Goal: Information Seeking & Learning: Learn about a topic

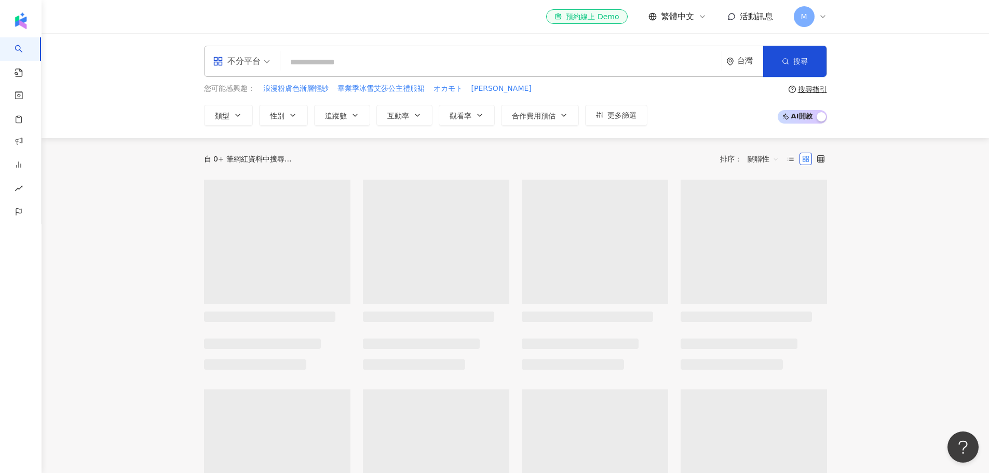
click at [366, 64] on input "search" at bounding box center [500, 62] width 433 height 20
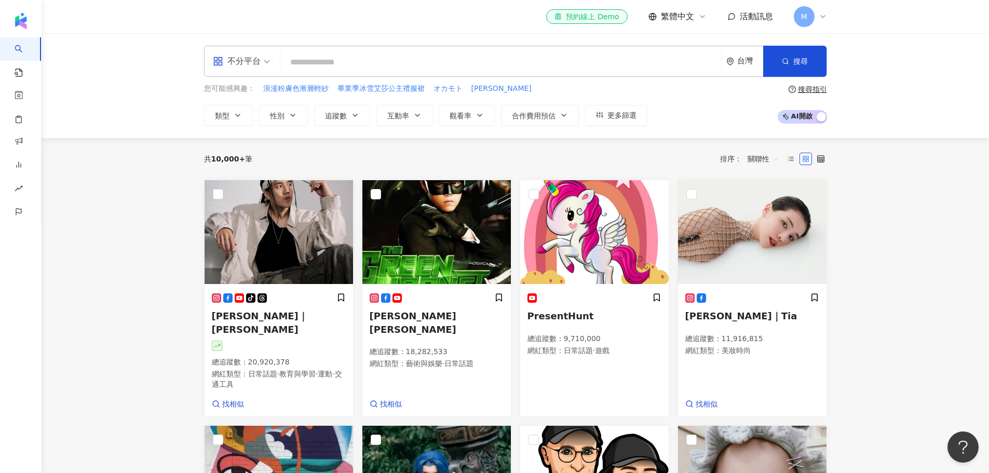
type input "*"
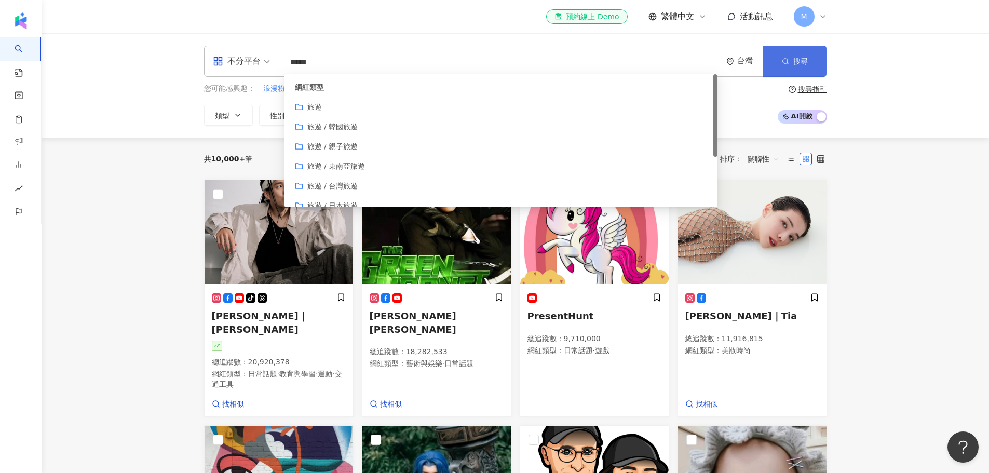
type input "*****"
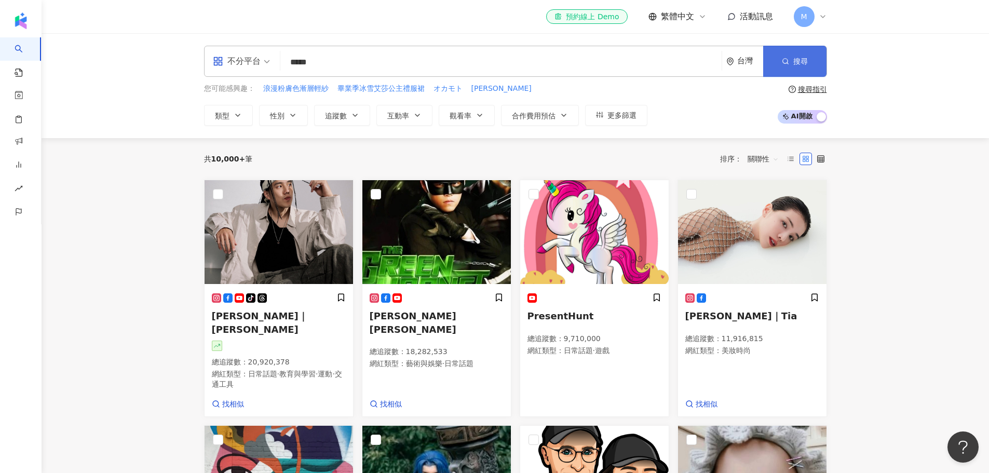
click at [791, 72] on button "搜尋" at bounding box center [794, 61] width 63 height 31
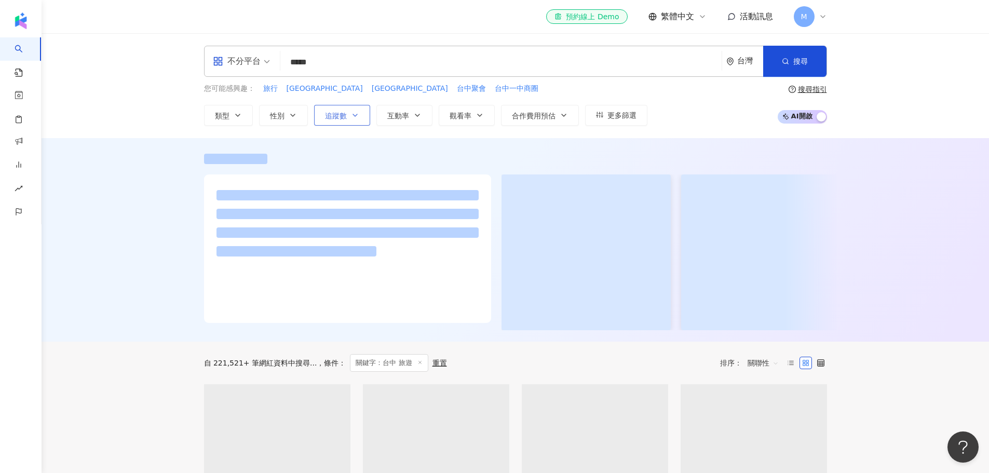
click at [348, 115] on button "追蹤數" at bounding box center [342, 115] width 56 height 21
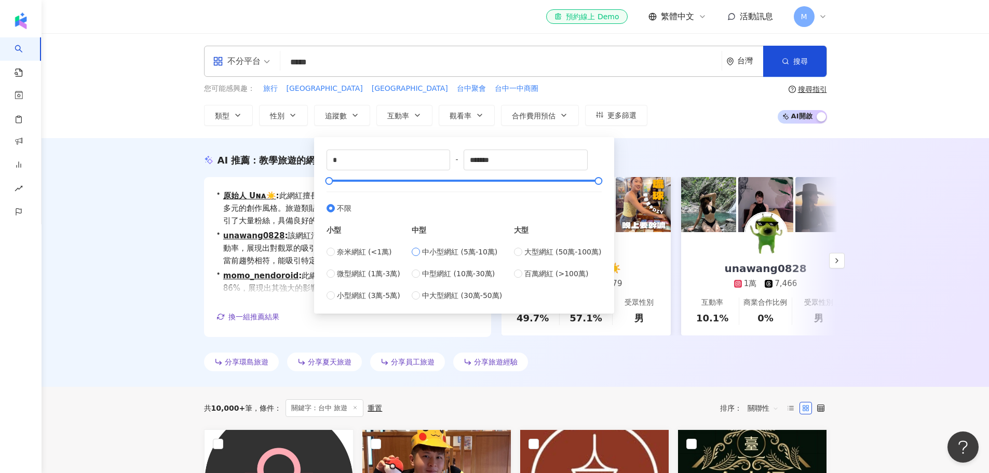
type input "*****"
type input "******"
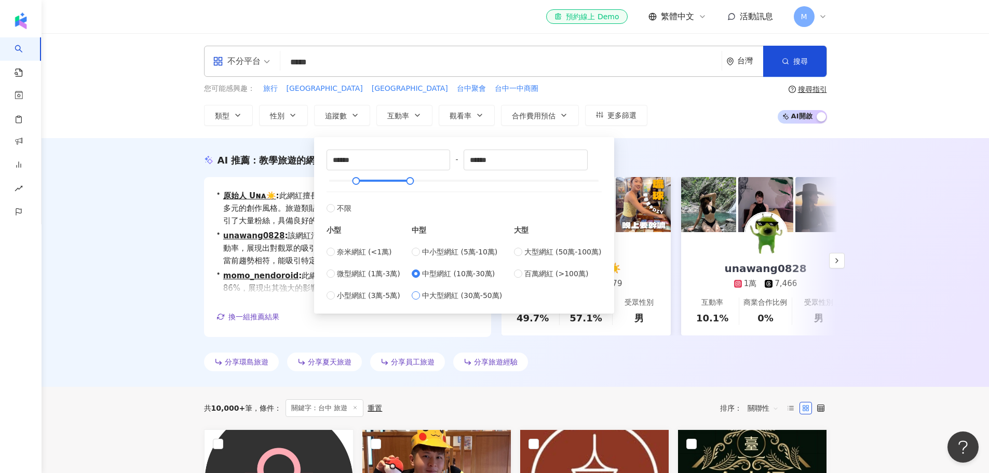
type input "******"
click at [423, 275] on label "中型網紅 (10萬-30萬)" at bounding box center [457, 273] width 90 height 11
type input "*****"
drag, startPoint x: 357, startPoint y: 179, endPoint x: 602, endPoint y: 174, distance: 245.0
click at [601, 178] on div at bounding box center [598, 181] width 6 height 6
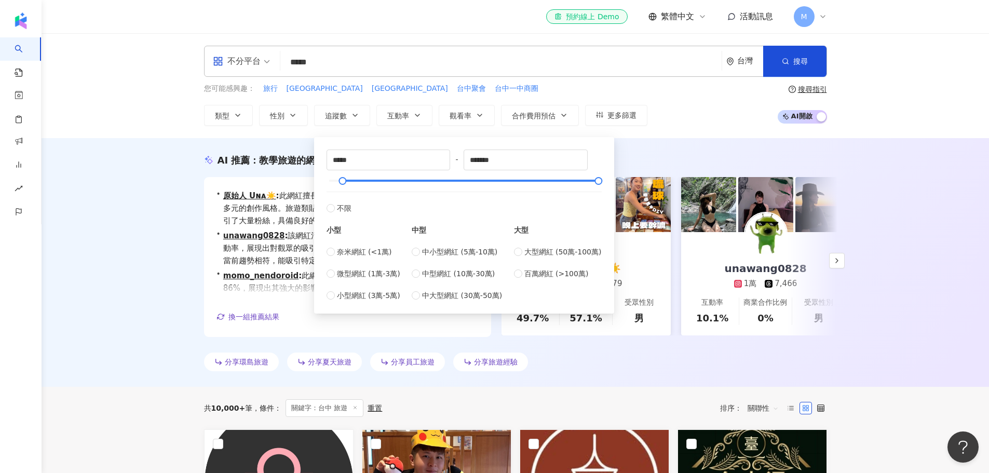
click at [160, 255] on div "AI 推薦 ： 教學旅遊的網紅 • 原始人 Uɴᴀ☀️ : 此網紅擅長旅遊內容，並結合教育與美妝時尚議題，展現多元的創作風格。旅遊類貼文獲得高互動率，特別是在…" at bounding box center [515, 262] width 947 height 249
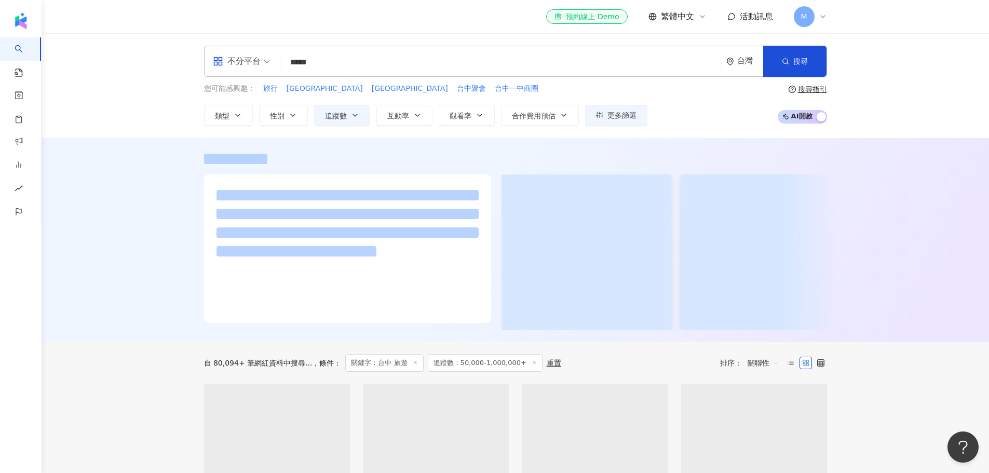
click at [169, 184] on div at bounding box center [515, 239] width 947 height 203
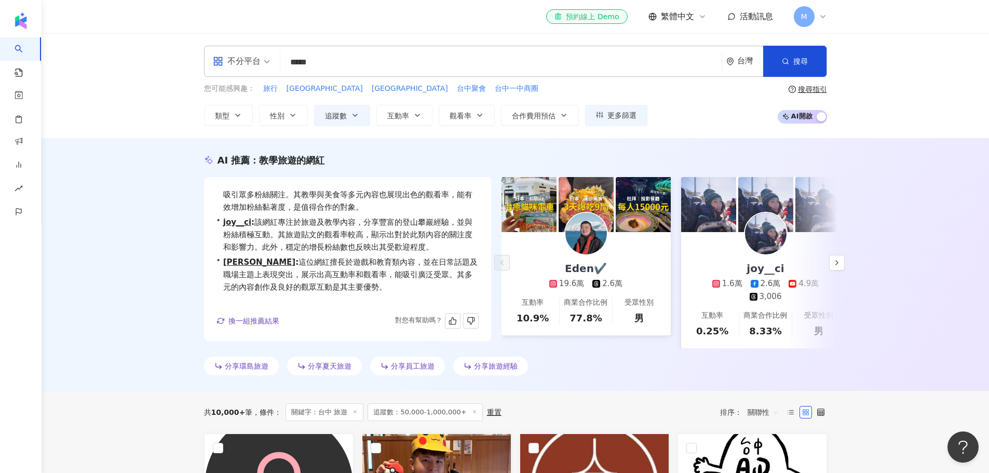
scroll to position [25, 0]
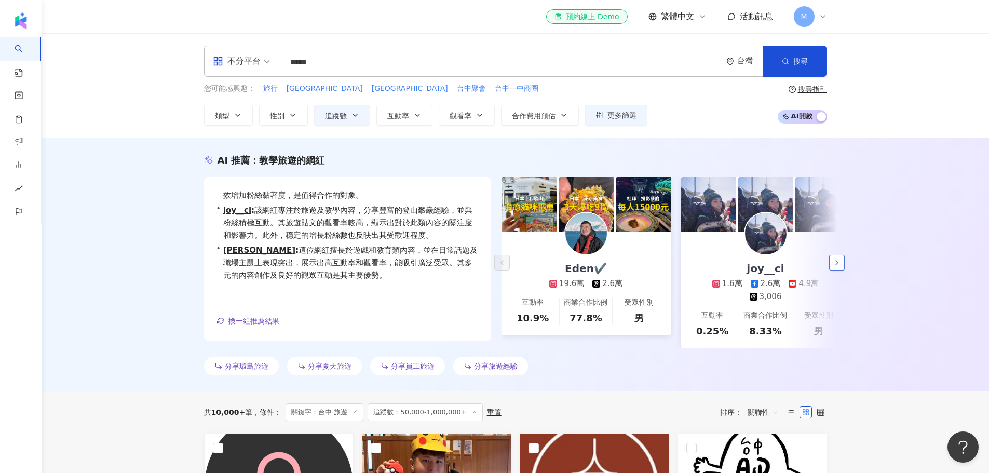
click at [831, 269] on button "button" at bounding box center [837, 263] width 16 height 16
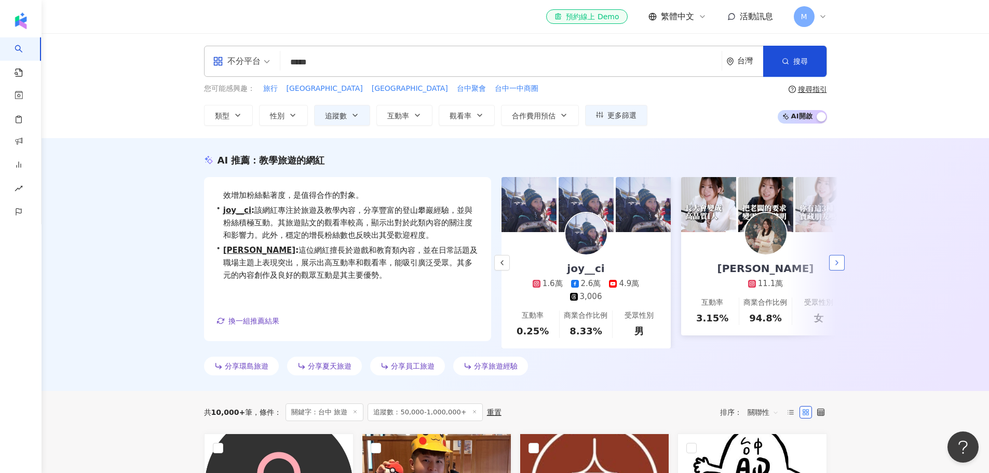
click at [831, 269] on button "button" at bounding box center [837, 263] width 16 height 16
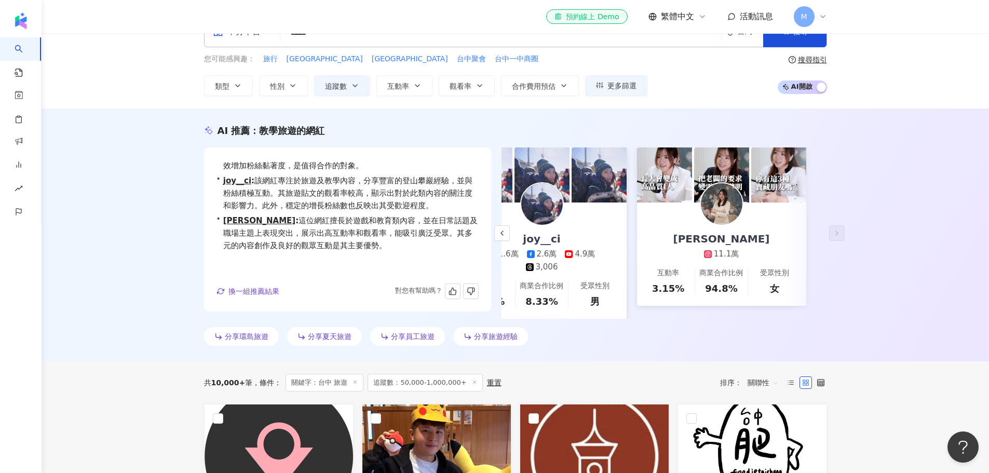
scroll to position [0, 0]
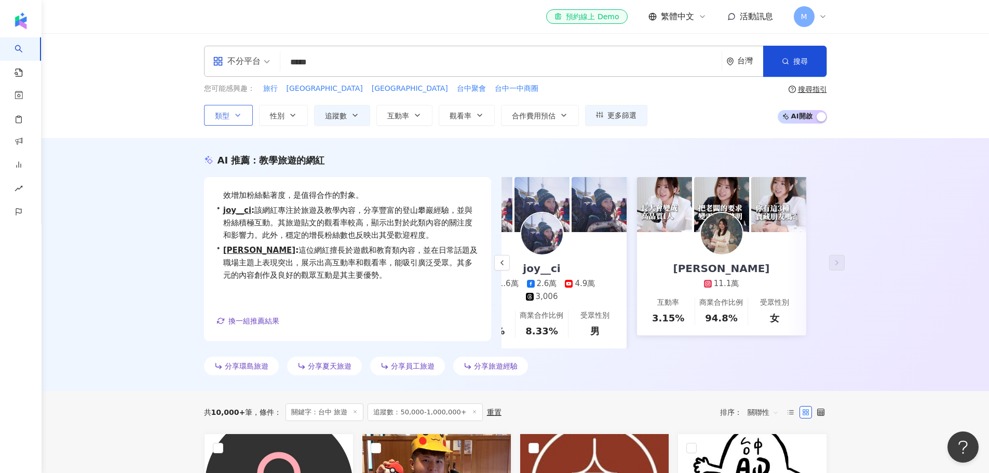
click at [242, 122] on button "類型" at bounding box center [228, 115] width 49 height 21
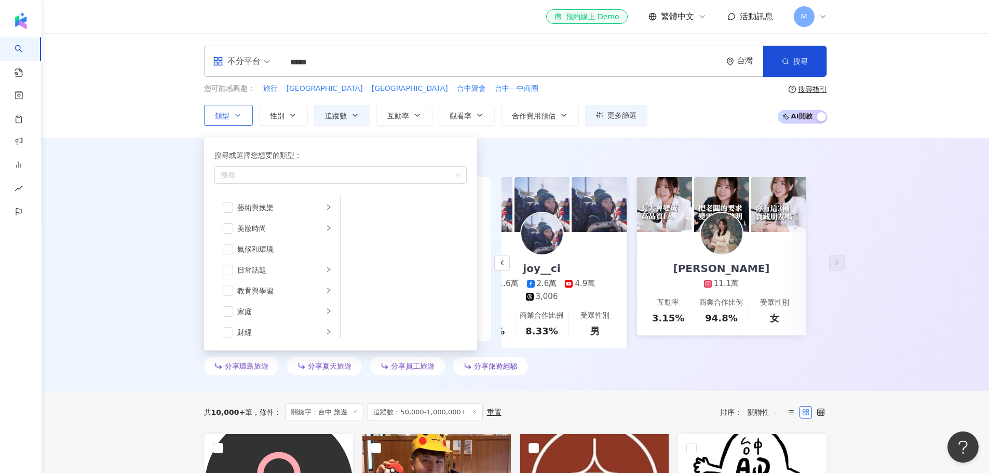
click at [241, 122] on button "類型 搜尋或選擇您想要的類型： 搜尋 藝術與娛樂 美妝時尚 氣候和環境 日常話題 教育與學習 家庭 財經 美食 命理占卜 遊戲 法政社會 生活風格 影視娛樂 …" at bounding box center [228, 115] width 49 height 21
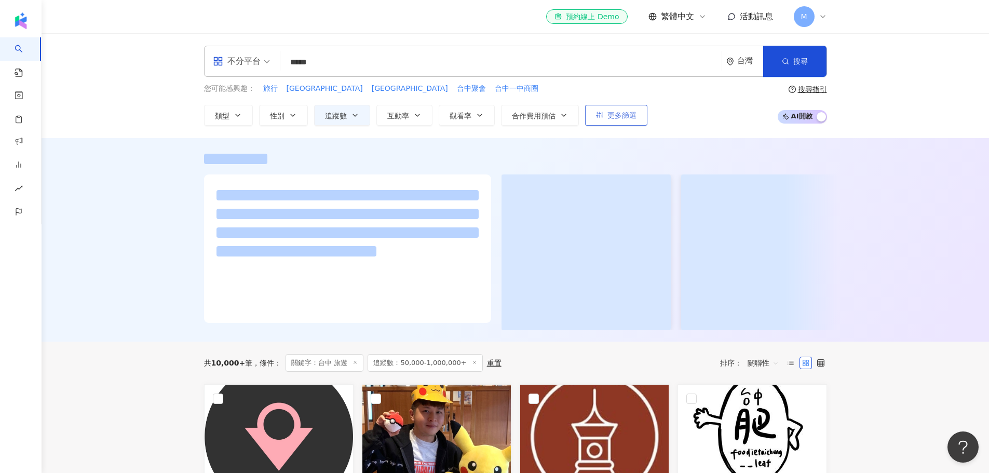
click at [614, 116] on span "更多篩選" at bounding box center [621, 115] width 29 height 8
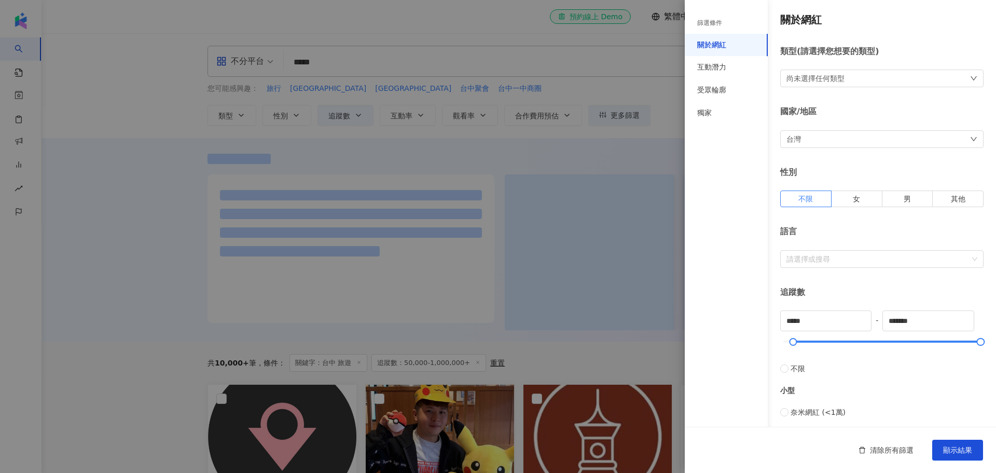
click at [614, 148] on div at bounding box center [498, 236] width 996 height 473
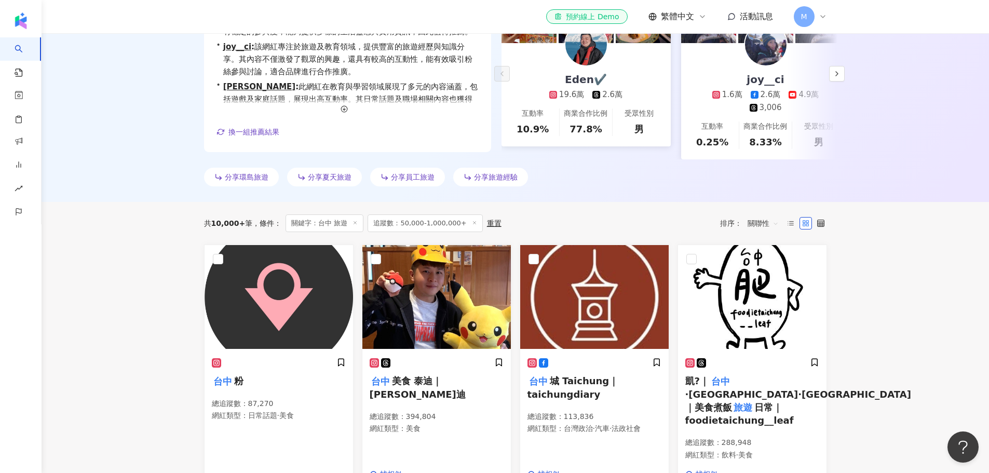
scroll to position [208, 0]
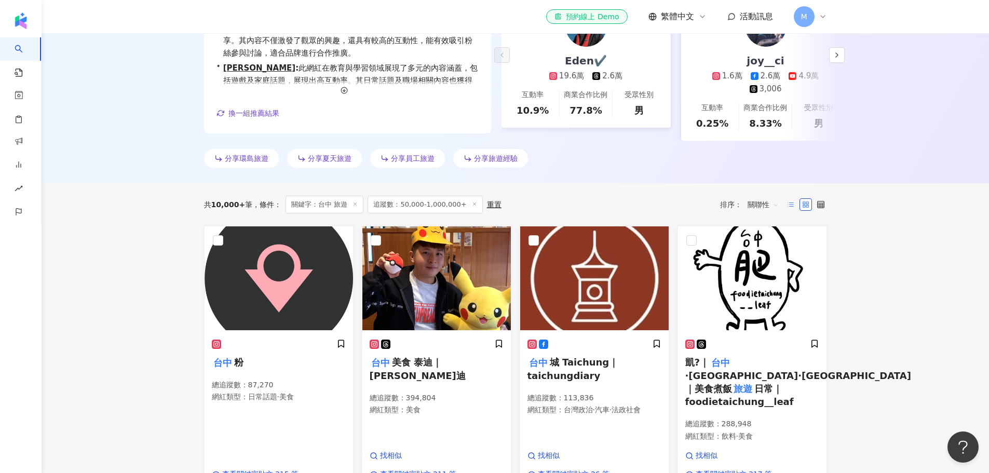
click at [792, 208] on icon at bounding box center [790, 204] width 7 height 7
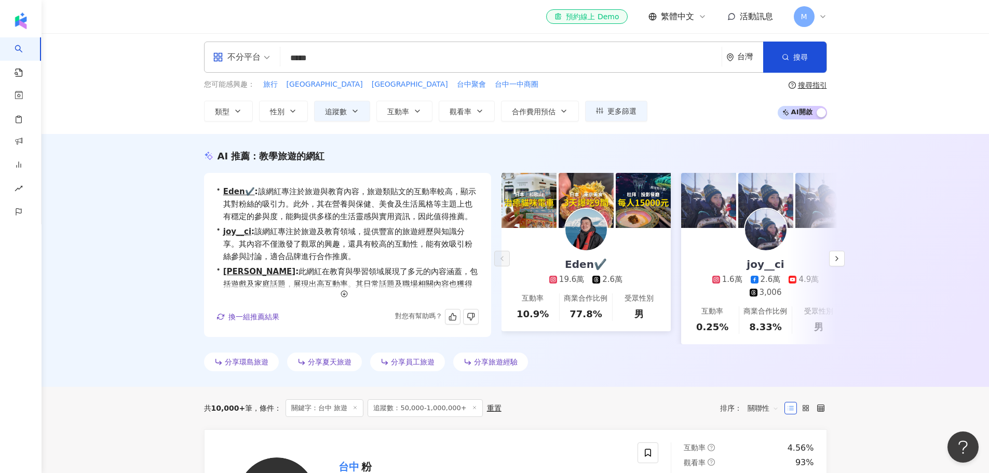
scroll to position [139, 0]
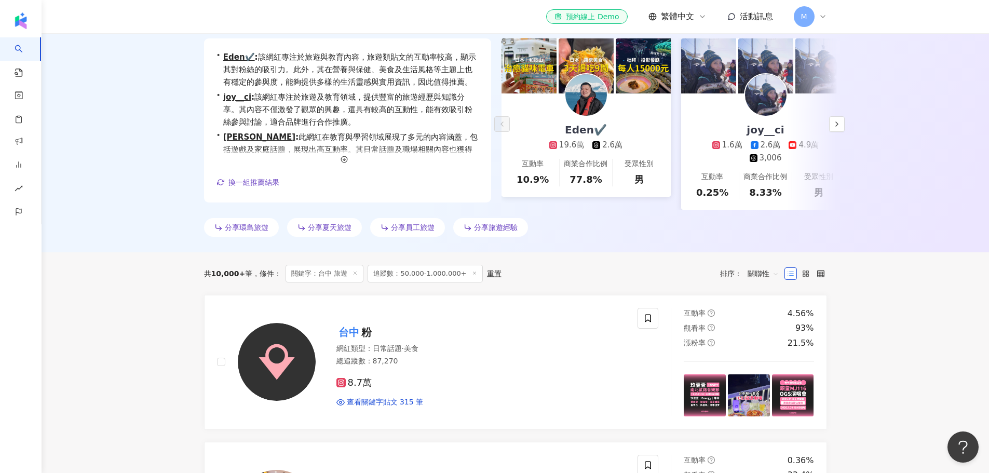
click at [749, 282] on span "關聯性" at bounding box center [762, 273] width 31 height 17
click at [769, 321] on div "追蹤數" at bounding box center [763, 319] width 26 height 11
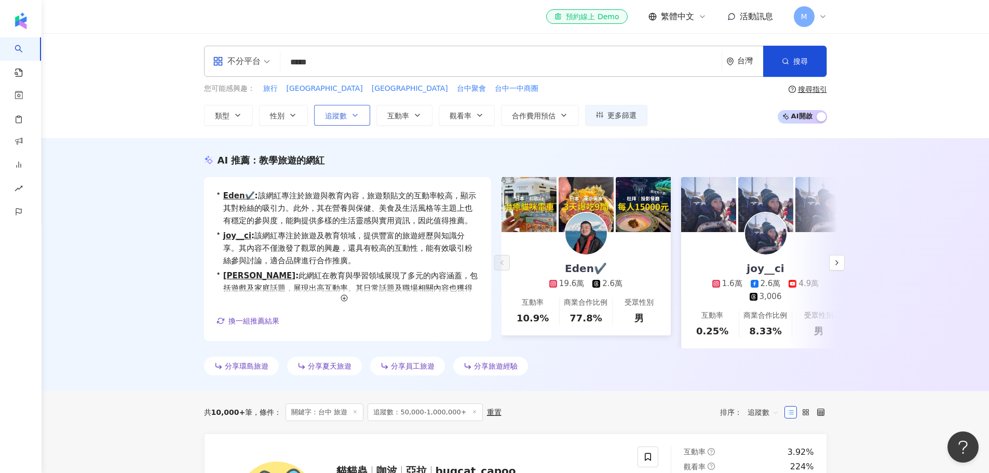
click at [341, 114] on span "追蹤數" at bounding box center [336, 116] width 22 height 8
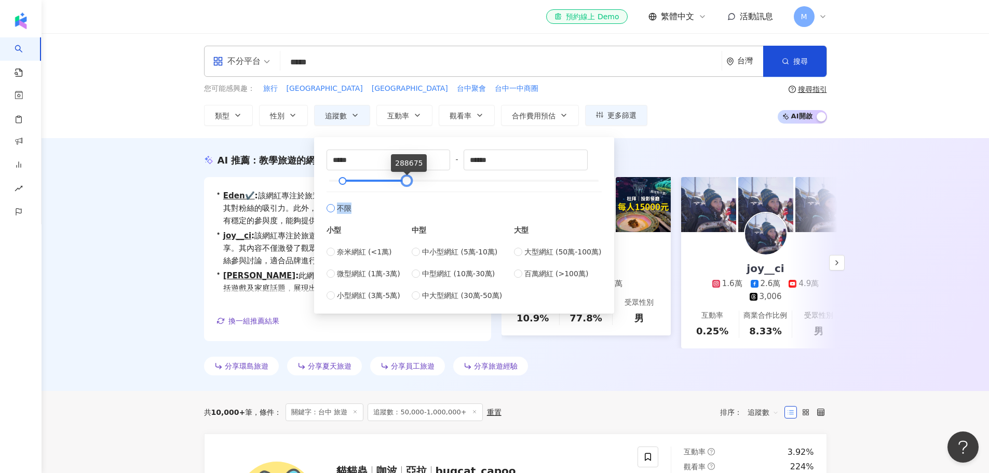
drag, startPoint x: 596, startPoint y: 183, endPoint x: 405, endPoint y: 193, distance: 191.8
click at [405, 193] on div "***** - ****** 不限 小型 奈米網紅 (<1萬) 微型網紅 (1萬-3萬) 小型網紅 (3萬-5萬) 中型 中小型網紅 (5萬-10萬) 中型網…" at bounding box center [463, 225] width 275 height 152
drag, startPoint x: 503, startPoint y: 160, endPoint x: 459, endPoint y: 163, distance: 43.7
click at [459, 163] on div "***** - ****** 不限 小型 奈米網紅 (<1萬) 微型網紅 (1萬-3萬) 小型網紅 (3萬-5萬) 中型 中小型網紅 (5萬-10萬) 中型網…" at bounding box center [463, 225] width 275 height 152
type input "*"
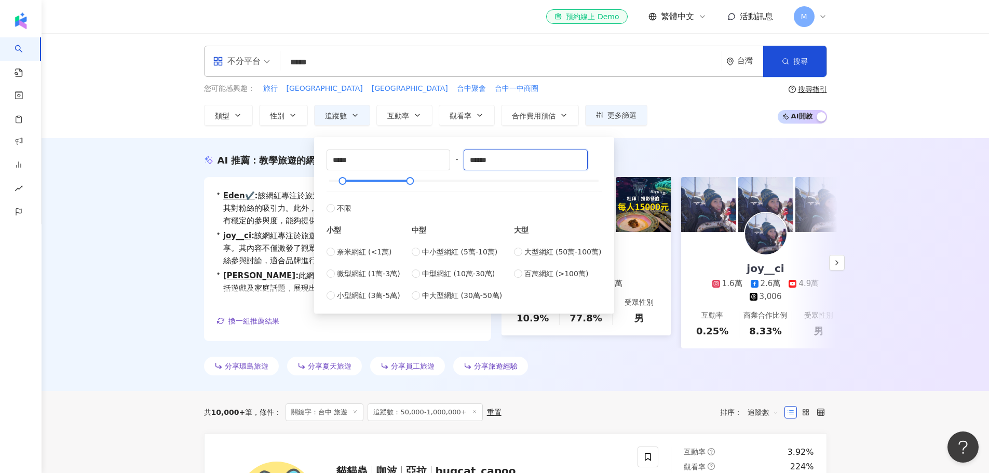
type input "******"
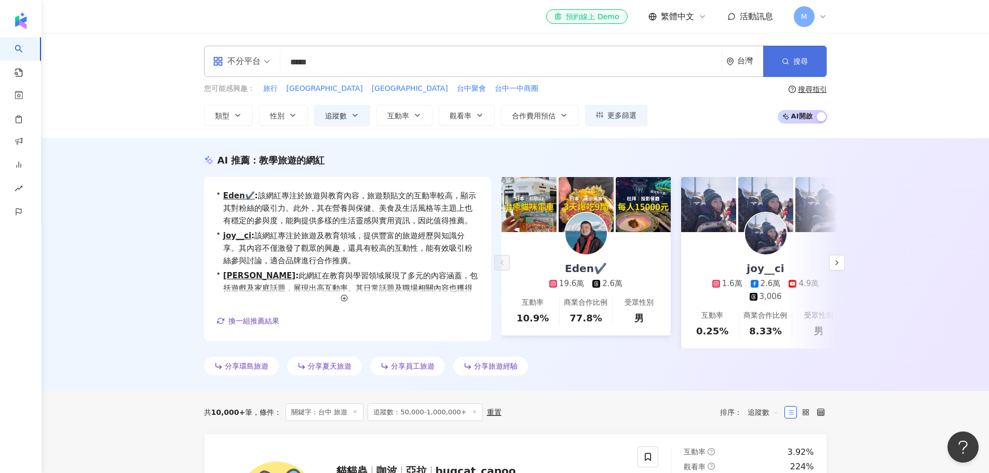
click at [783, 60] on circle "button" at bounding box center [784, 61] width 5 height 5
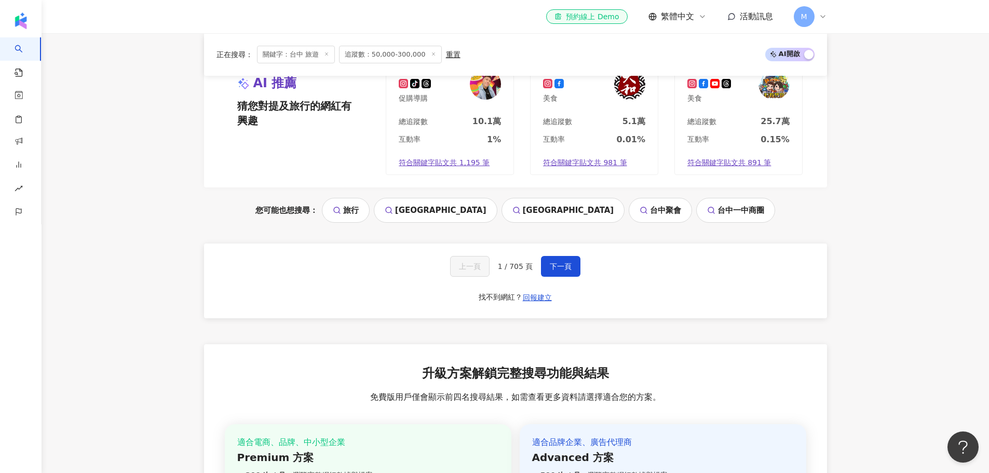
scroll to position [2163, 0]
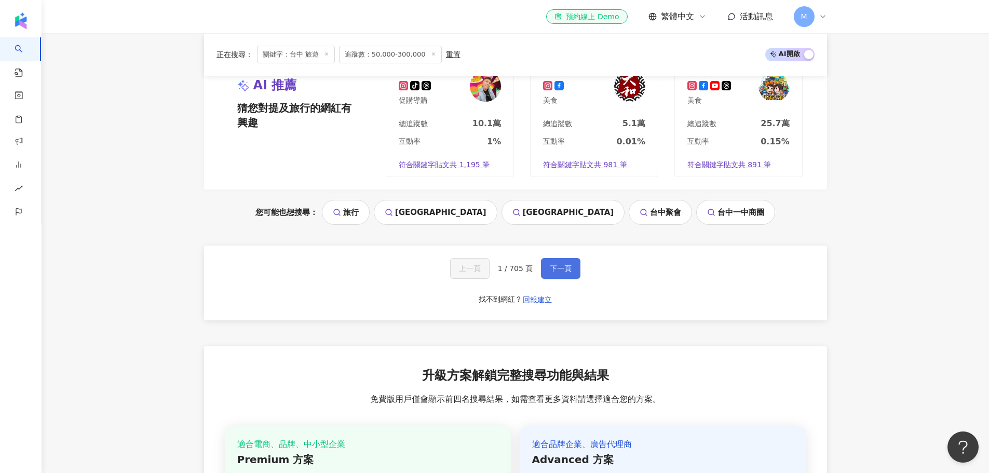
click at [560, 272] on span "下一頁" at bounding box center [561, 268] width 22 height 8
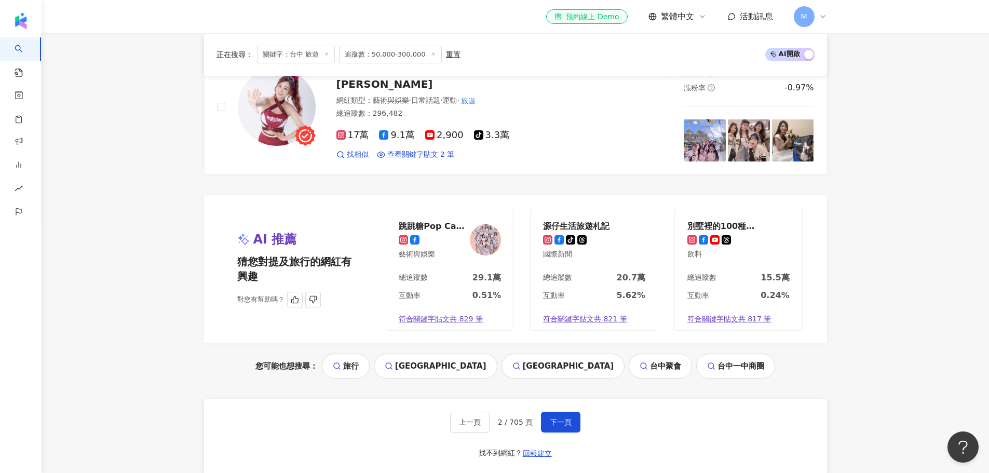
scroll to position [2145, 0]
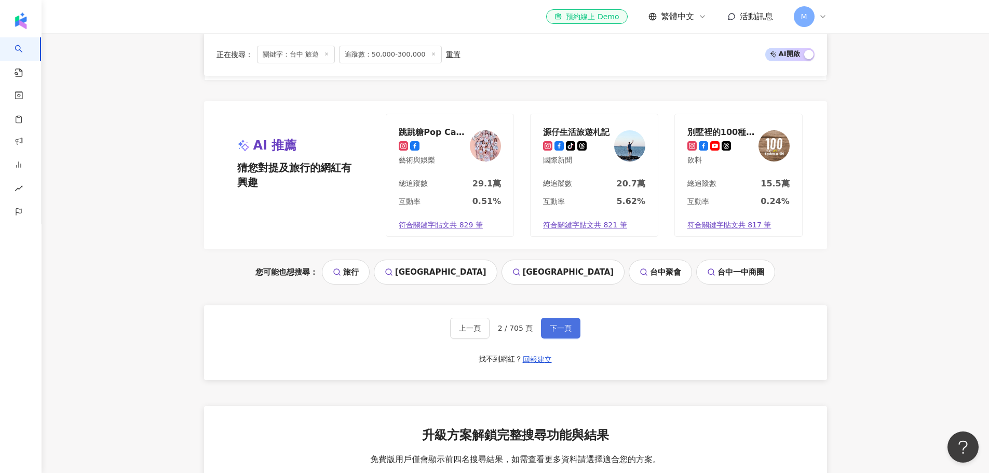
click at [550, 326] on span "下一頁" at bounding box center [561, 328] width 22 height 8
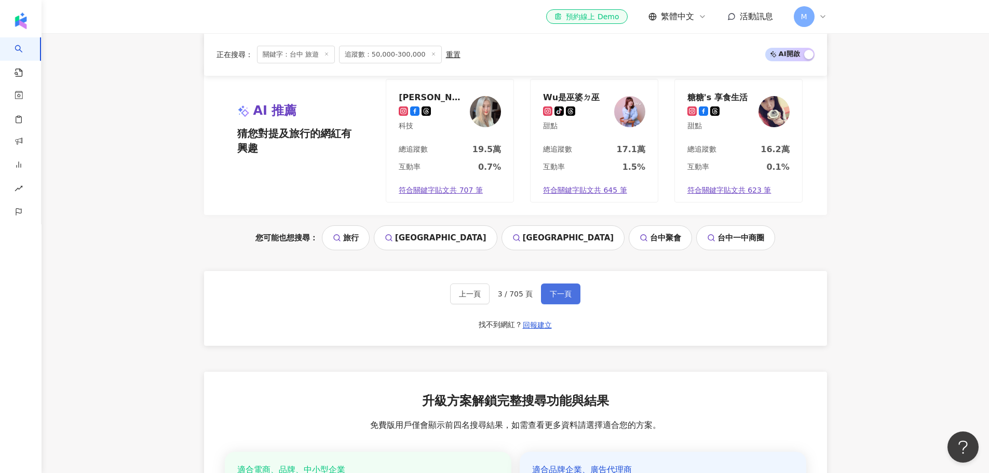
click at [554, 292] on span "下一頁" at bounding box center [561, 294] width 22 height 8
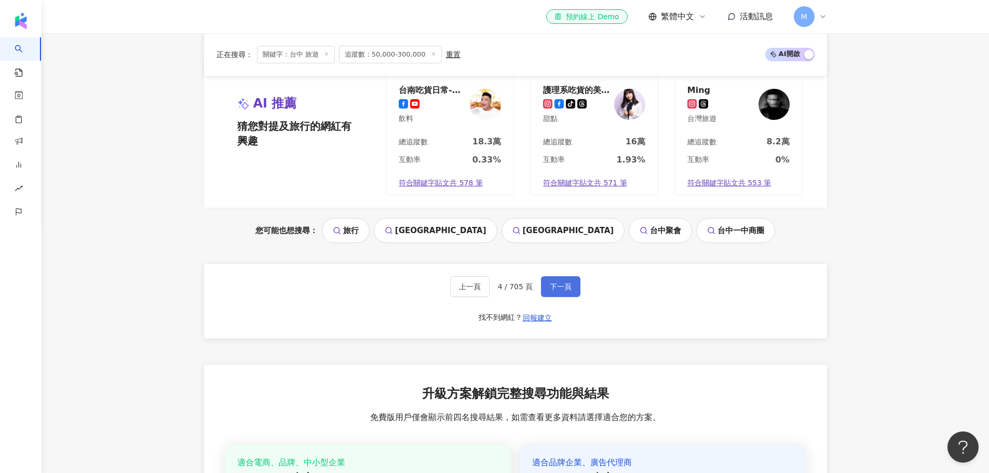
click at [550, 290] on span "下一頁" at bounding box center [561, 286] width 22 height 8
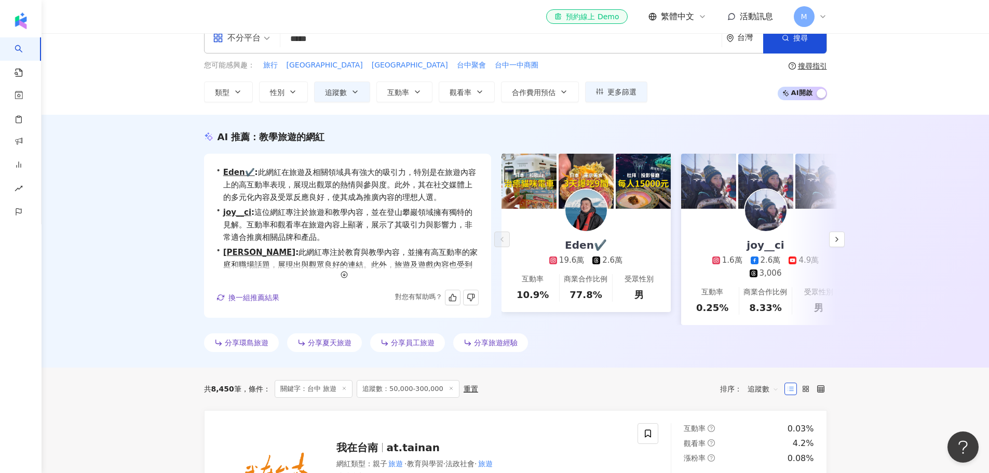
scroll to position [0, 0]
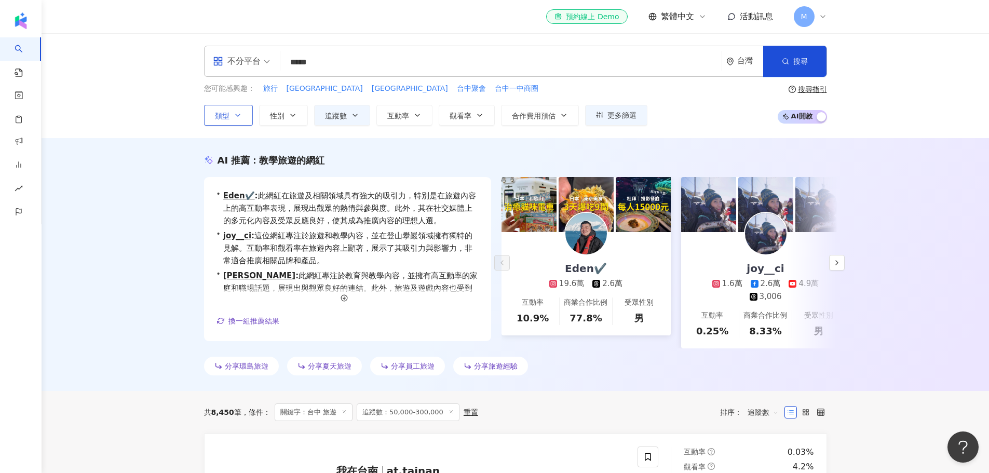
click at [234, 113] on icon "button" at bounding box center [238, 115] width 8 height 8
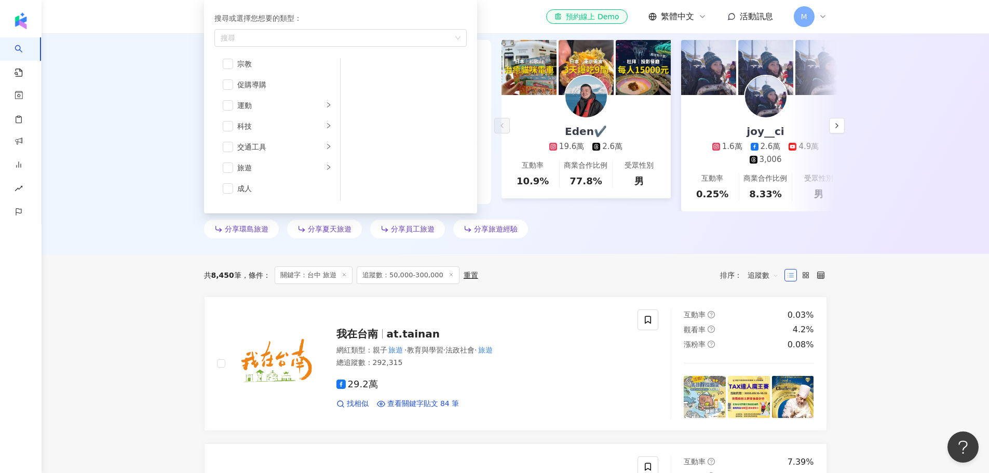
scroll to position [139, 0]
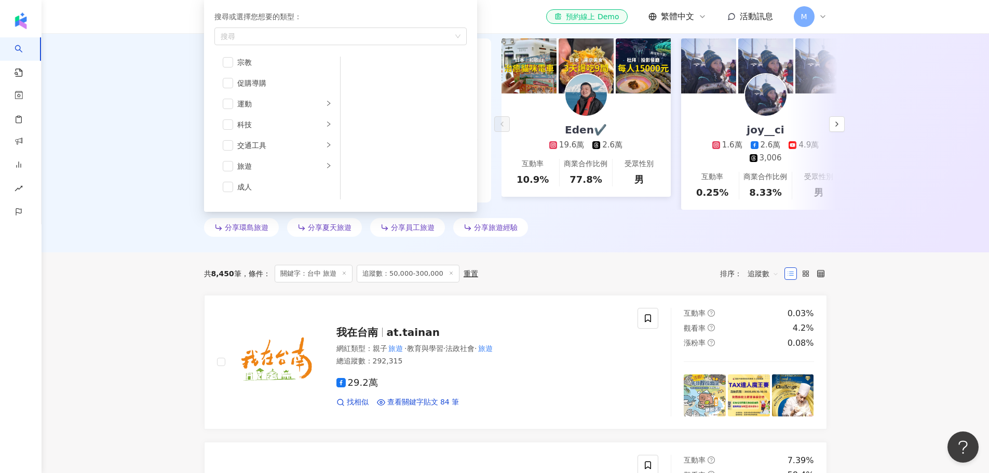
click at [127, 197] on div "AI 推薦 ： 教學旅遊的網紅 • Eden✔️ : 此網紅在旅遊及相關領域具有強大的吸引力，特別是在旅遊內容上的高互動率表現，展現出觀眾的熱情與參與度。此外…" at bounding box center [515, 125] width 947 height 253
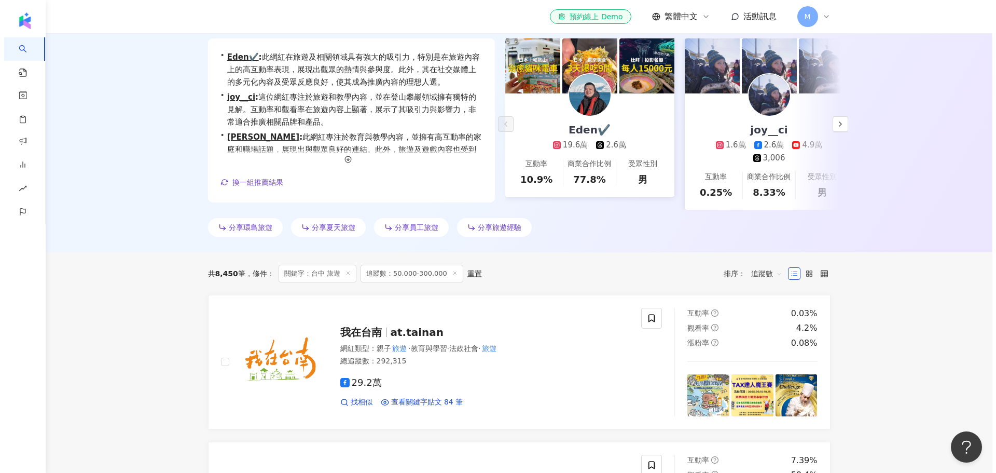
scroll to position [0, 0]
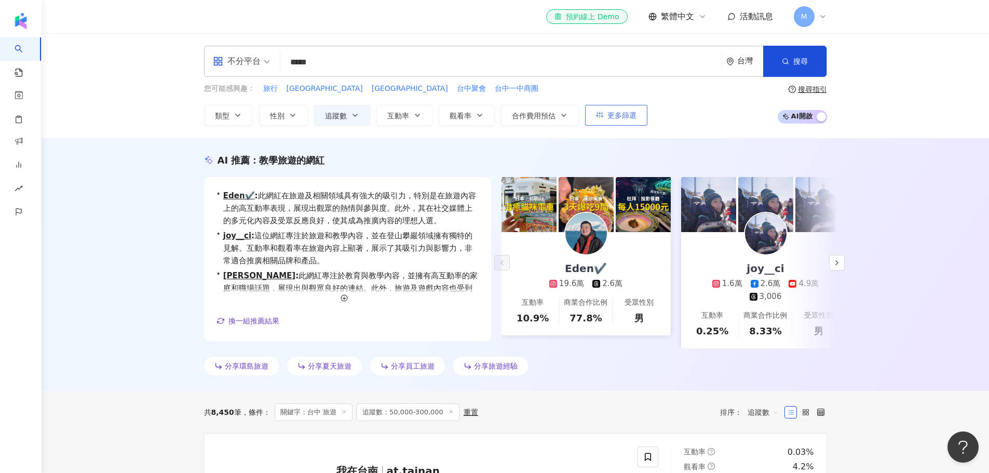
click at [631, 114] on span "更多篩選" at bounding box center [621, 115] width 29 height 8
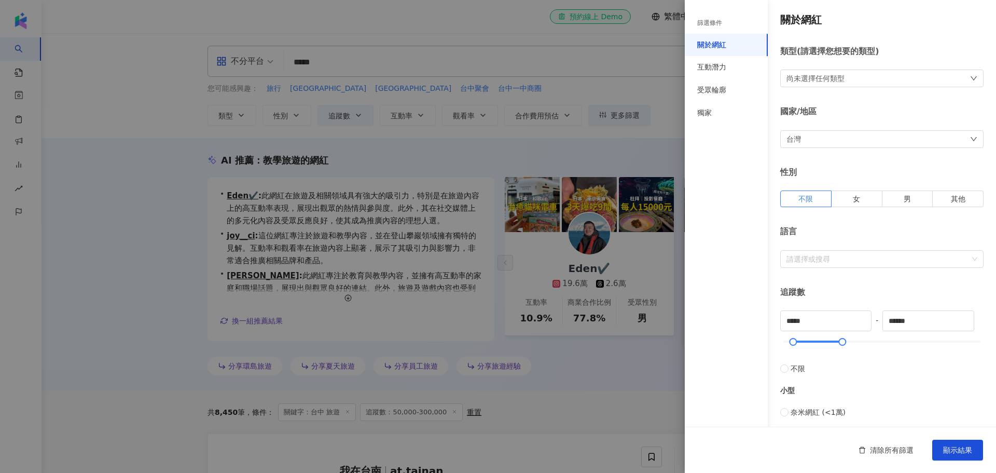
click at [844, 73] on div "尚未選擇任何類型" at bounding box center [816, 78] width 58 height 11
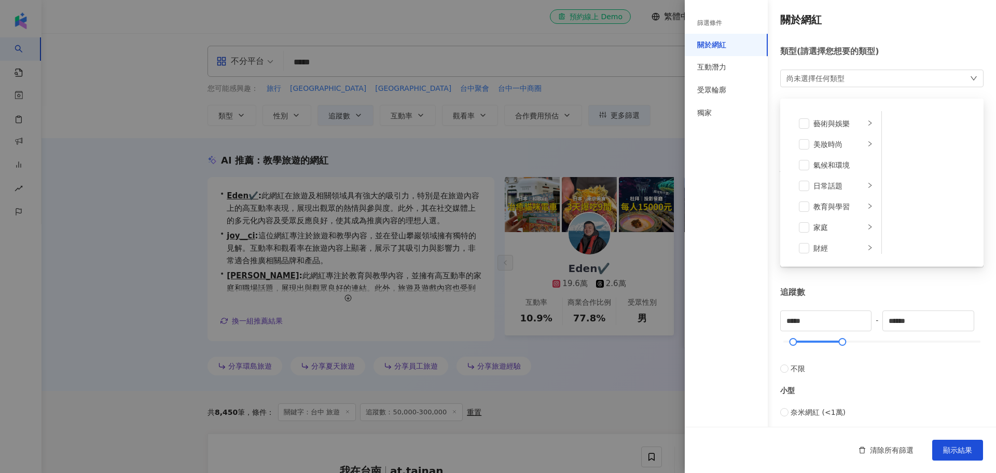
click at [857, 77] on div "尚未選擇任何類型 藝術與娛樂 美妝時尚 氣候和環境 日常話題 教育與學習 家庭 財經 美食 命理占卜 遊戲 法政社會 生活風格 影視娛樂 醫療與健康 寵物 攝…" at bounding box center [881, 79] width 203 height 18
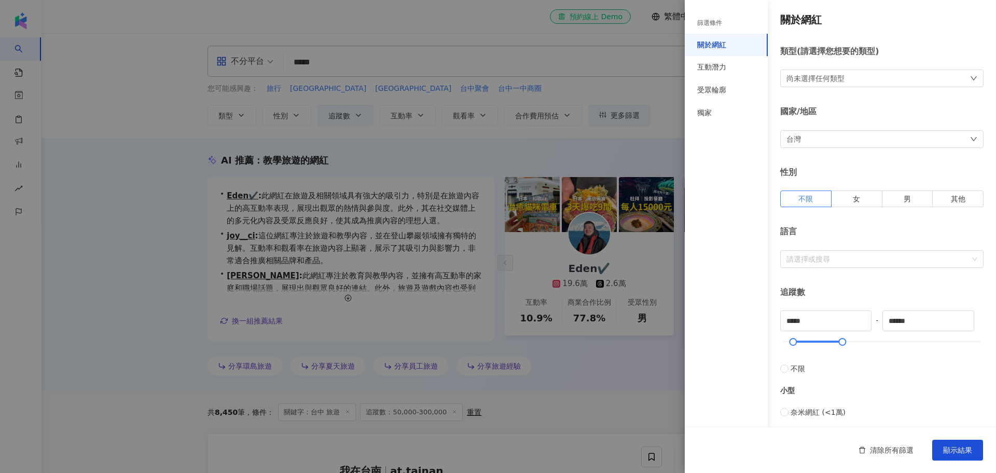
click at [839, 141] on div "台灣" at bounding box center [881, 139] width 203 height 18
click at [842, 141] on div "台灣 台灣 unlimit tw jp 不限區域 台灣 日本 香港 馬來西亞 泰國 越南 新加坡" at bounding box center [881, 139] width 203 height 18
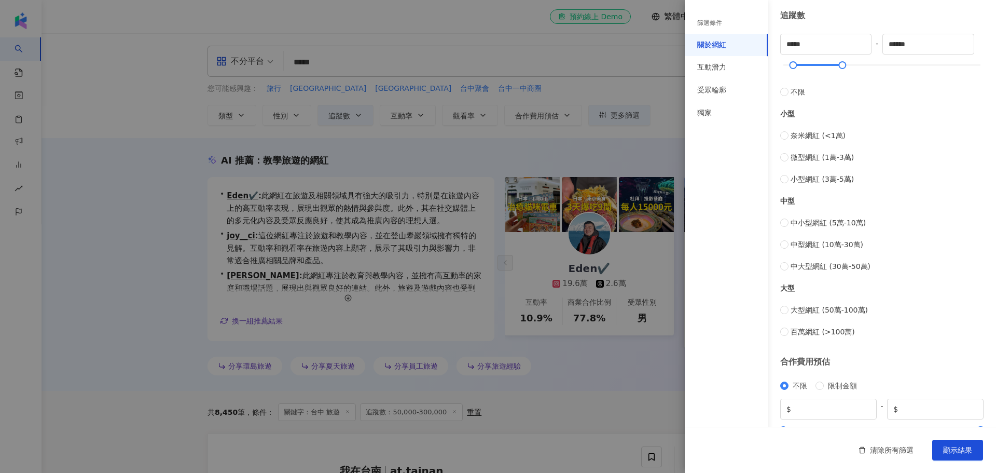
scroll to position [311, 0]
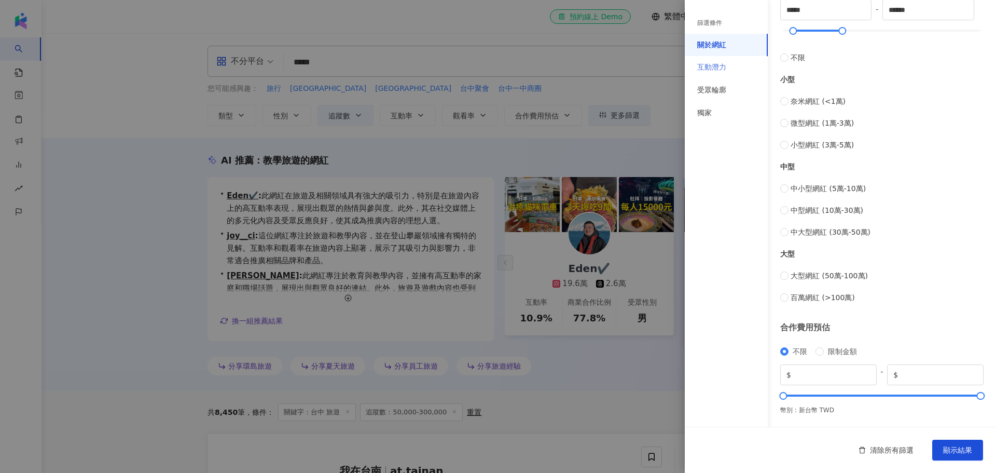
click at [733, 70] on div "互動潛力" at bounding box center [726, 67] width 83 height 23
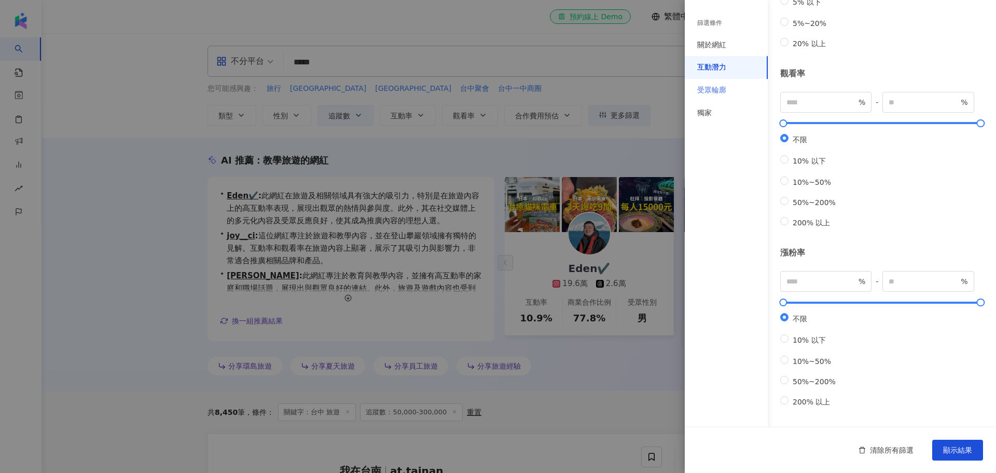
click at [729, 94] on div "受眾輪廓" at bounding box center [726, 90] width 83 height 23
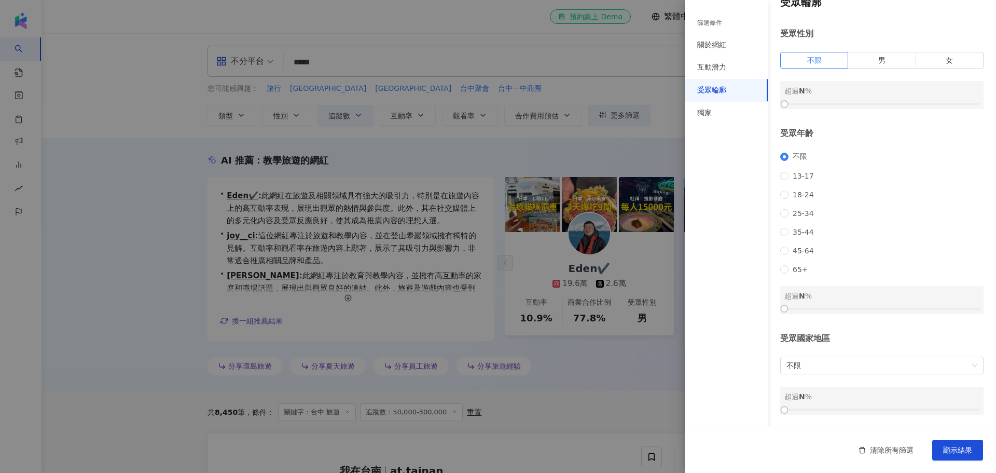
scroll to position [31, 0]
click at [715, 119] on div "獨家" at bounding box center [726, 113] width 83 height 23
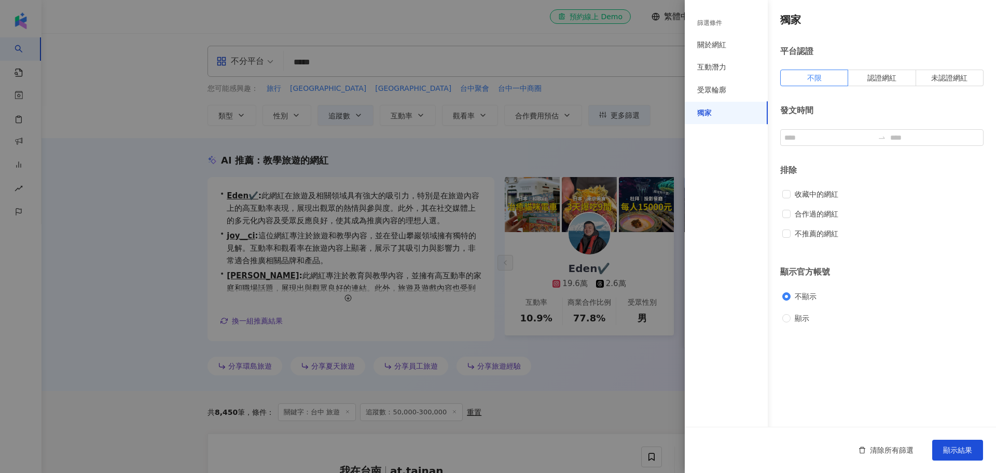
scroll to position [0, 0]
click at [726, 97] on div "受眾輪廓" at bounding box center [726, 90] width 83 height 23
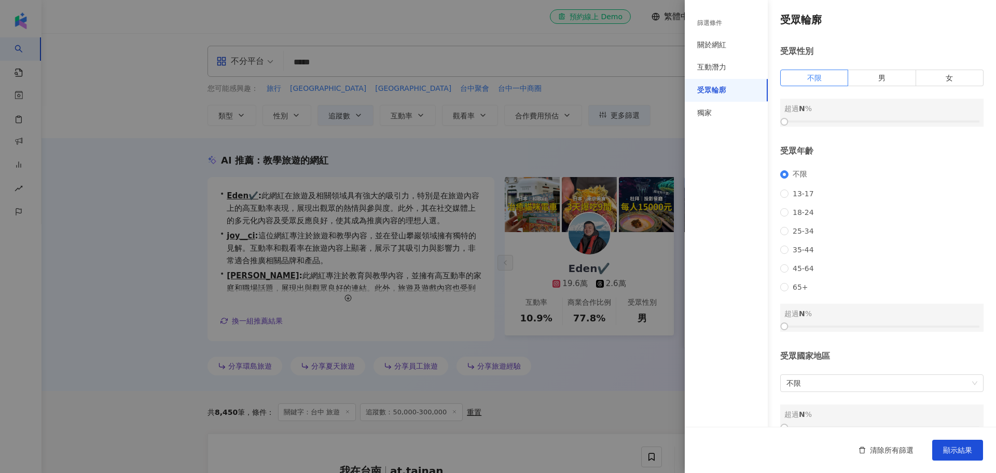
click at [724, 81] on div "受眾輪廓" at bounding box center [726, 90] width 83 height 23
click at [727, 74] on div "互動潛力" at bounding box center [726, 67] width 83 height 23
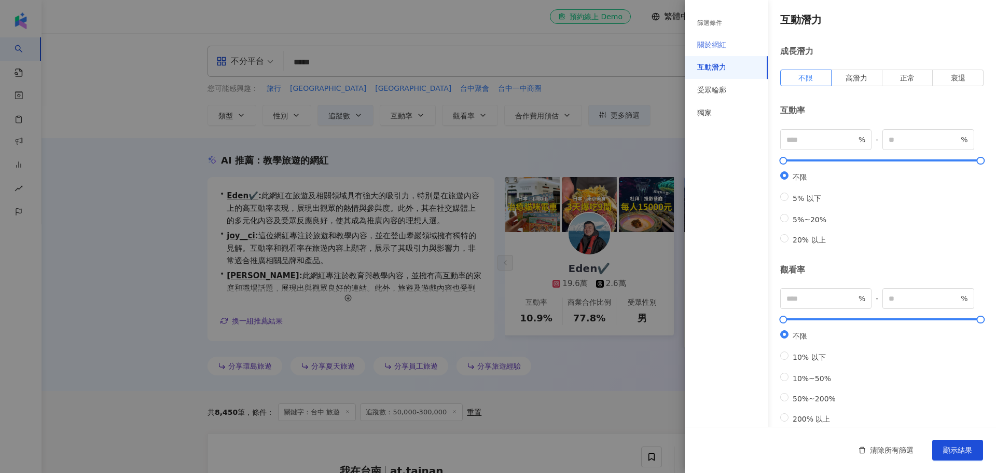
click at [732, 53] on div "關於網紅" at bounding box center [726, 45] width 83 height 23
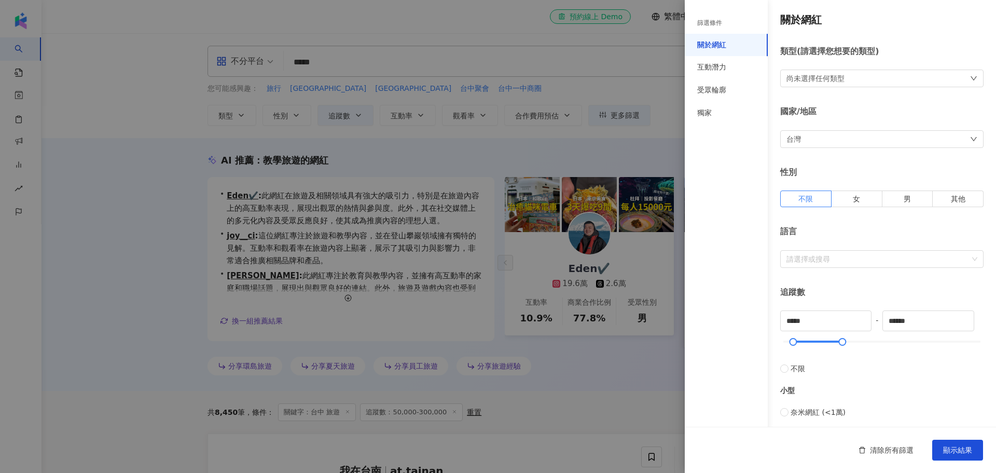
click at [602, 334] on div at bounding box center [498, 236] width 996 height 473
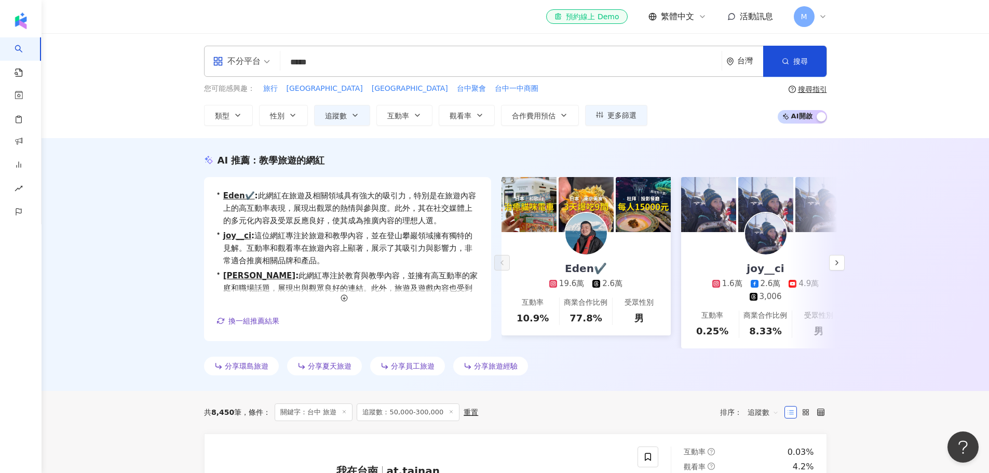
click at [354, 68] on input "*****" at bounding box center [500, 62] width 433 height 20
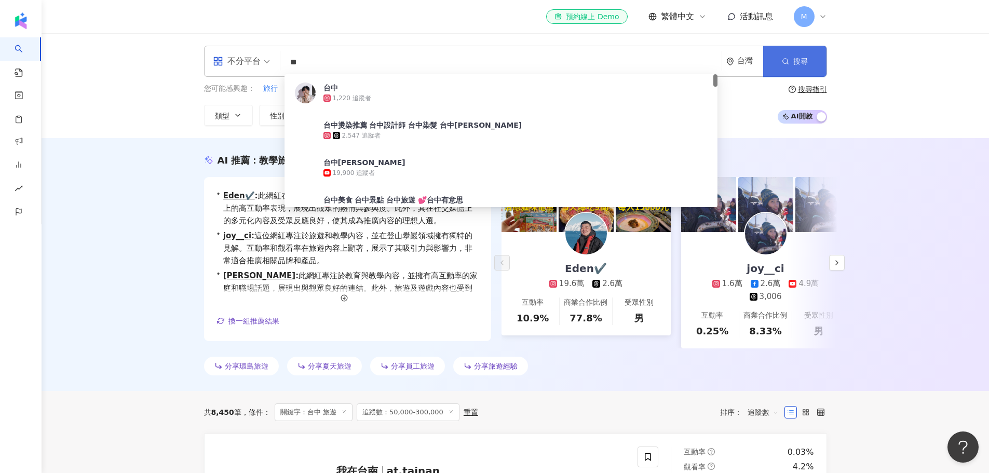
type input "**"
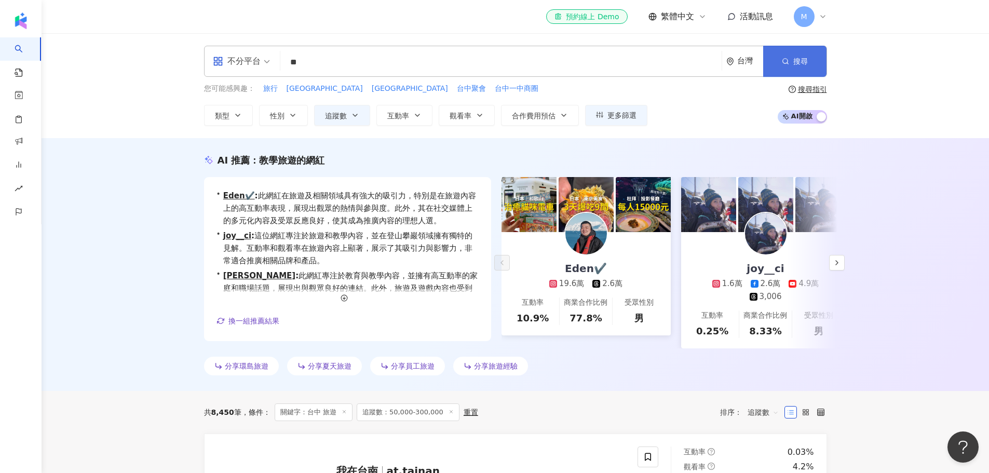
click at [803, 60] on span "搜尋" at bounding box center [800, 61] width 15 height 8
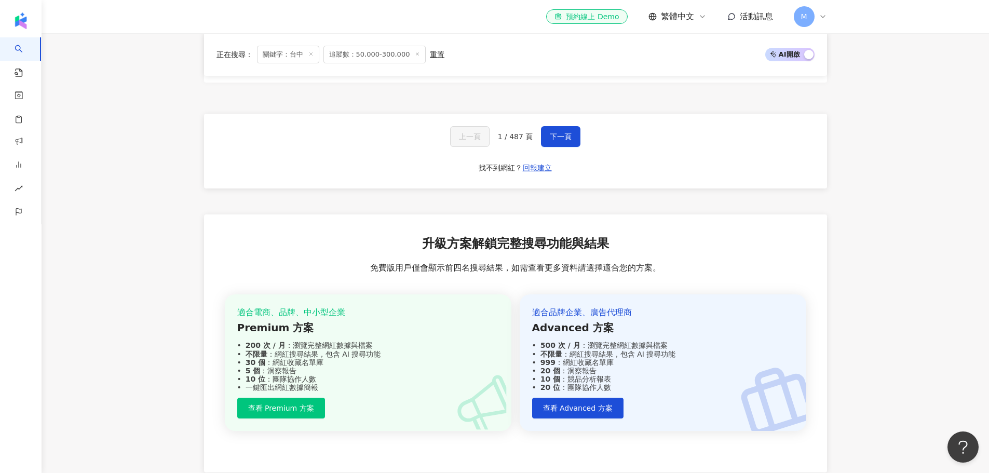
scroll to position [2076, 0]
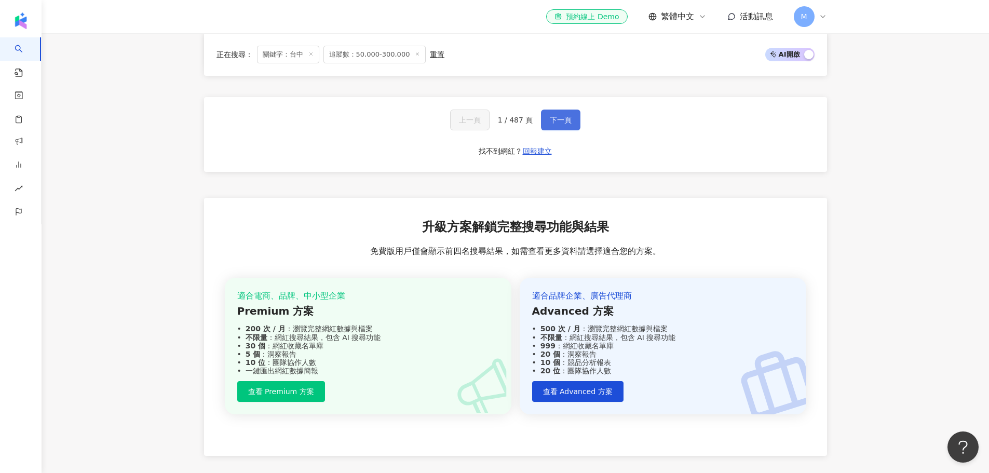
click at [558, 119] on span "下一頁" at bounding box center [561, 120] width 22 height 8
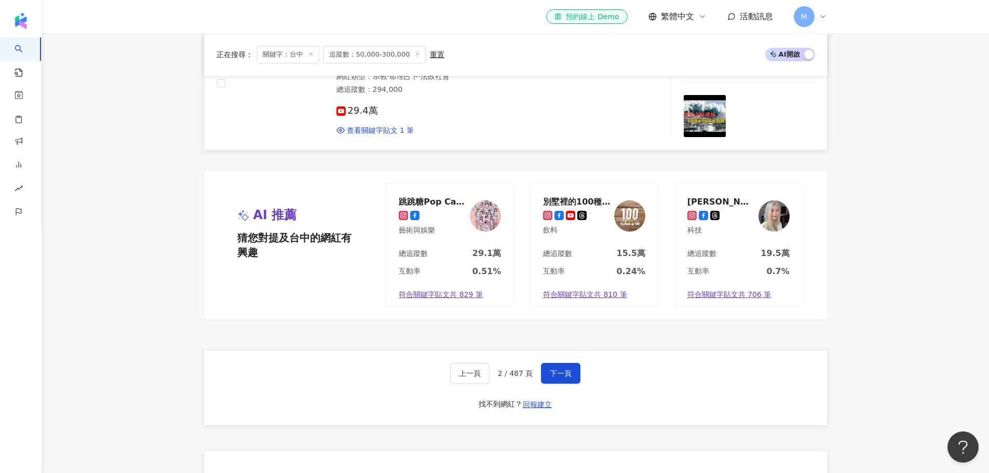
scroll to position [1939, 0]
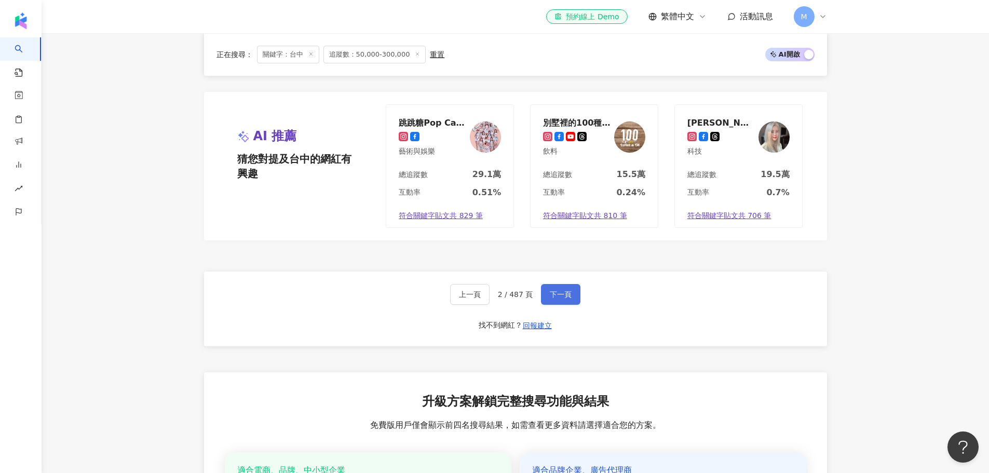
click at [558, 290] on span "下一頁" at bounding box center [561, 294] width 22 height 8
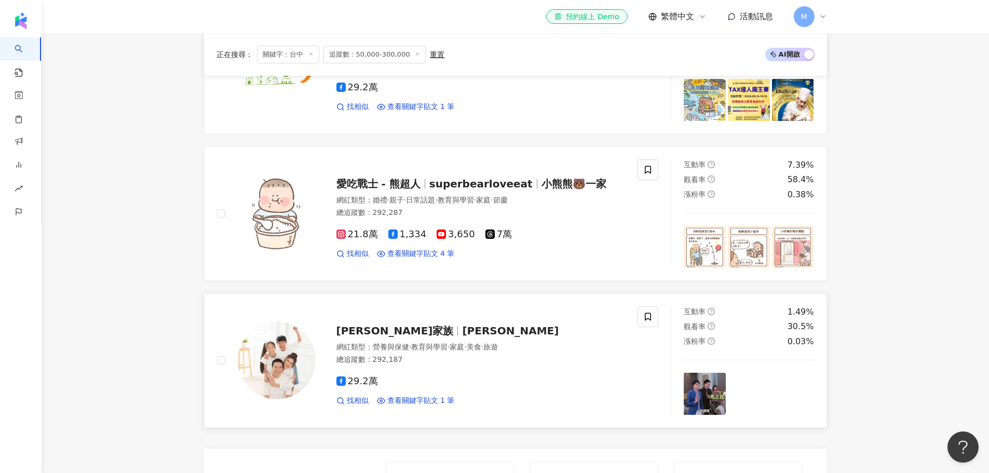
scroll to position [1661, 0]
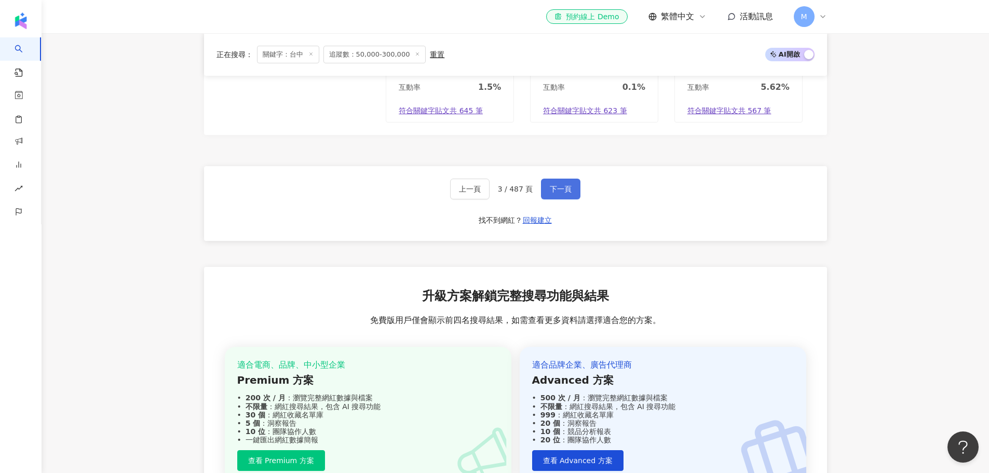
click at [554, 188] on span "下一頁" at bounding box center [561, 189] width 22 height 8
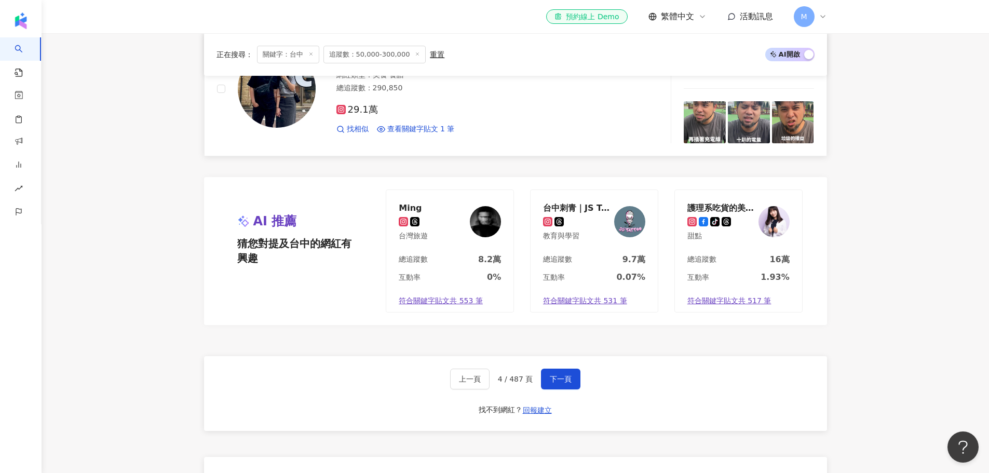
scroll to position [1868, 0]
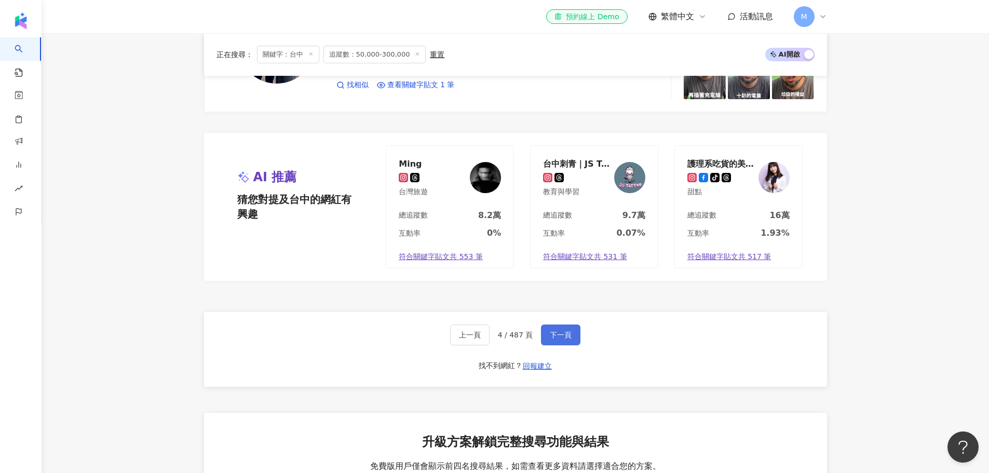
click at [557, 324] on button "下一頁" at bounding box center [560, 334] width 39 height 21
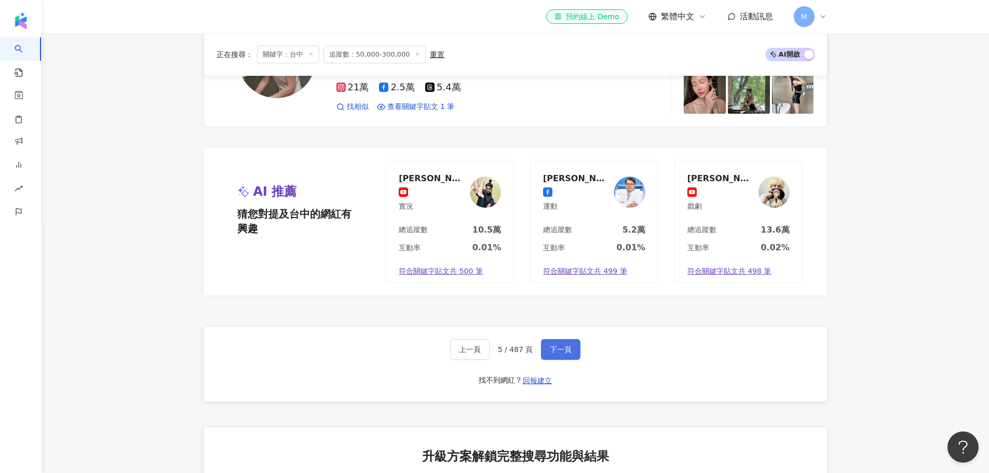
click at [553, 345] on span "下一頁" at bounding box center [561, 349] width 22 height 8
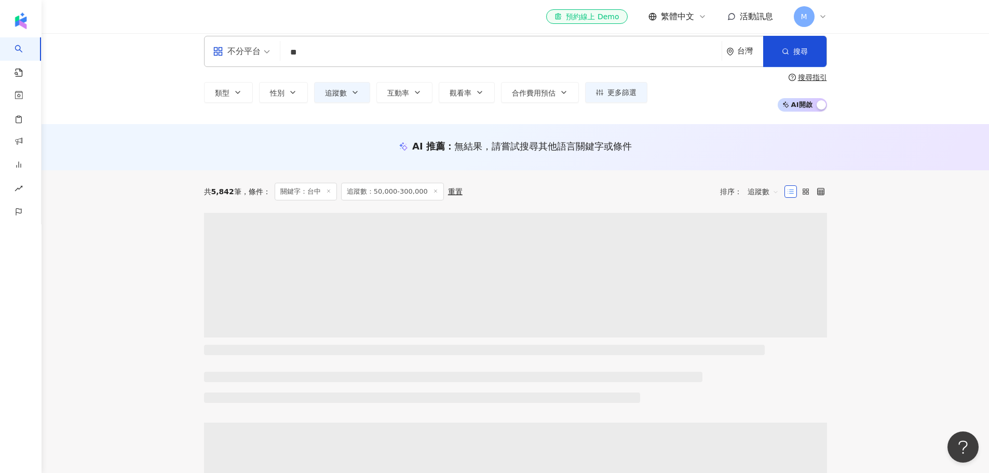
scroll to position [0, 0]
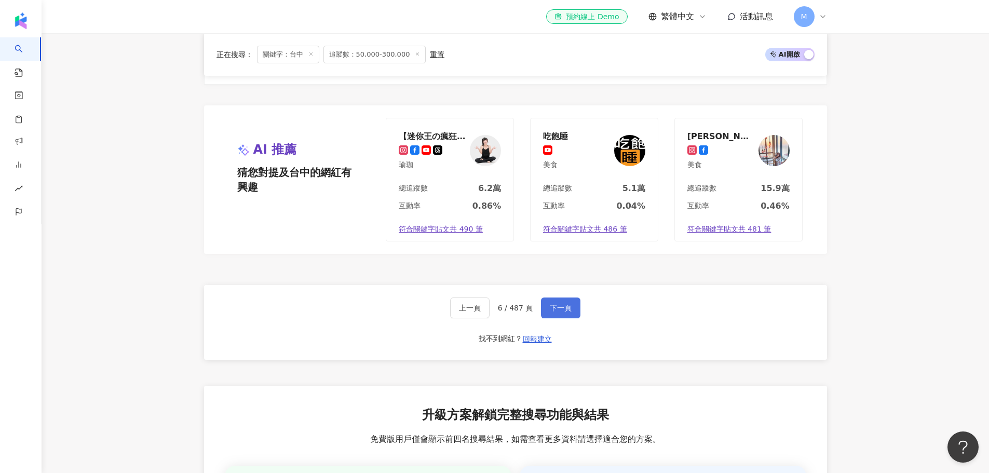
click at [557, 303] on button "下一頁" at bounding box center [560, 307] width 39 height 21
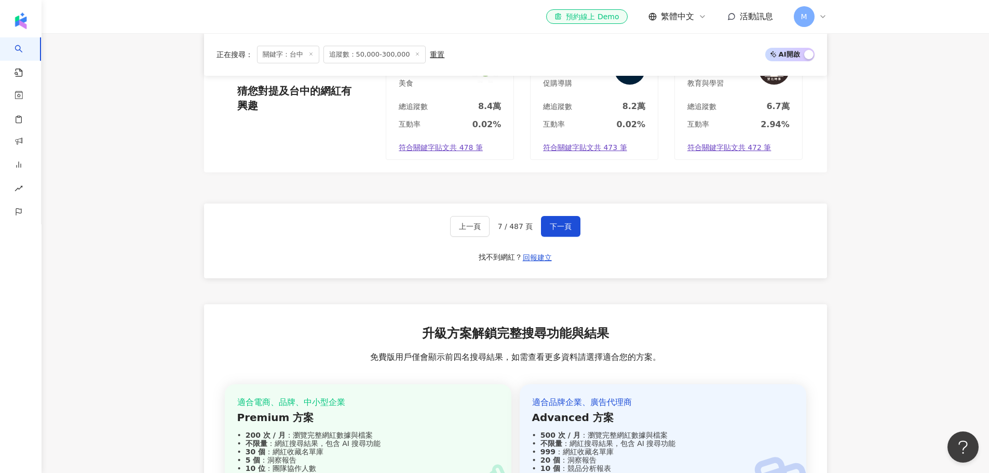
scroll to position [2076, 0]
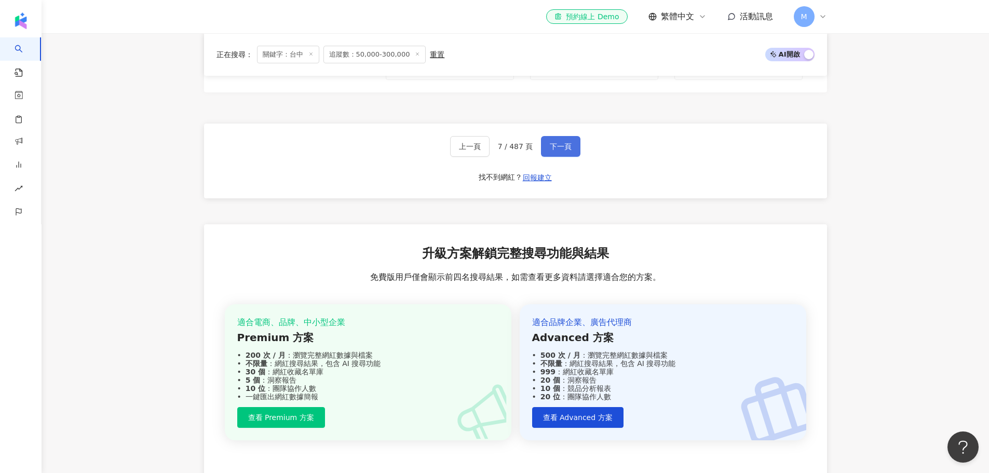
click at [556, 142] on span "下一頁" at bounding box center [561, 146] width 22 height 8
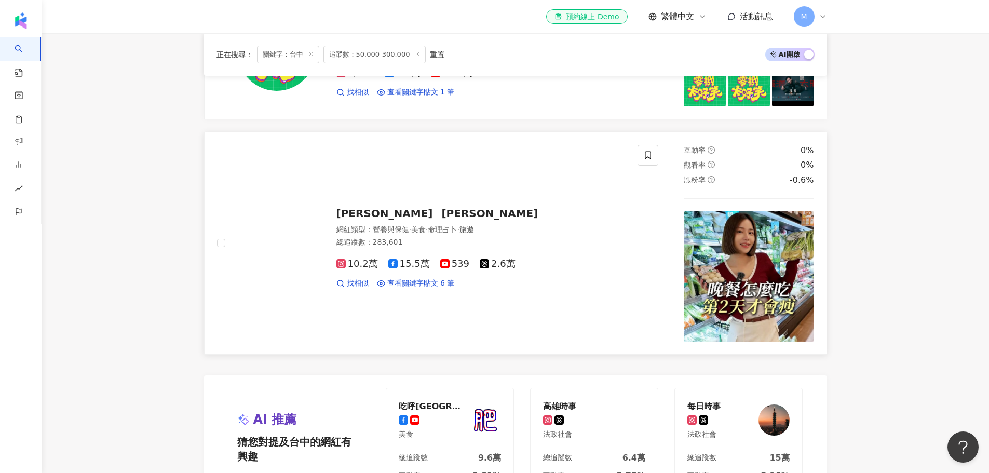
scroll to position [1868, 0]
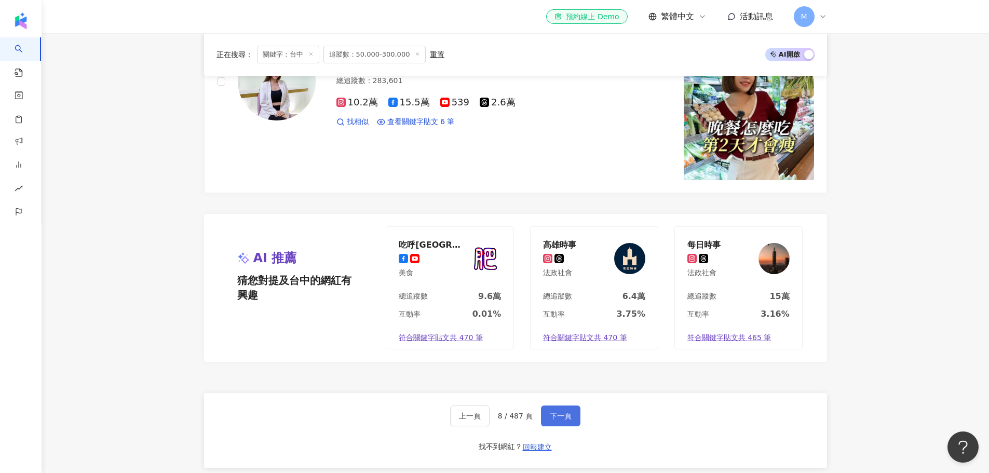
click at [557, 409] on button "下一頁" at bounding box center [560, 415] width 39 height 21
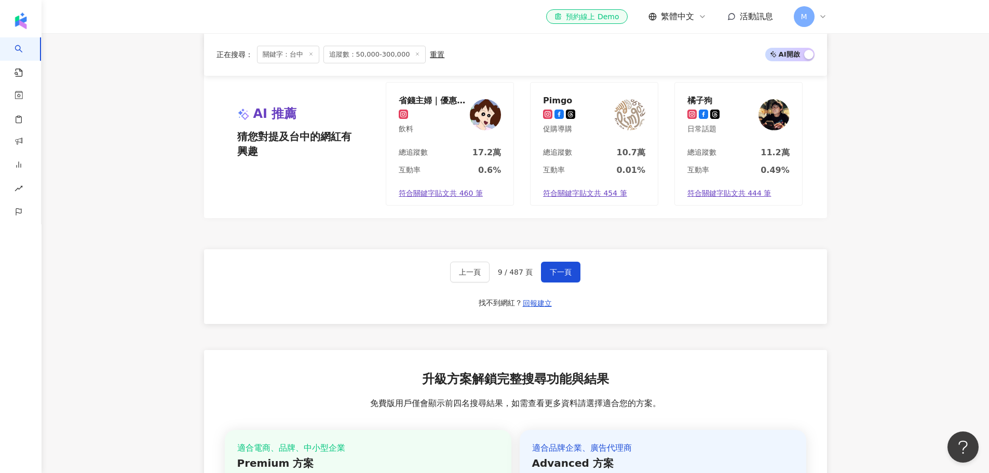
scroll to position [2076, 0]
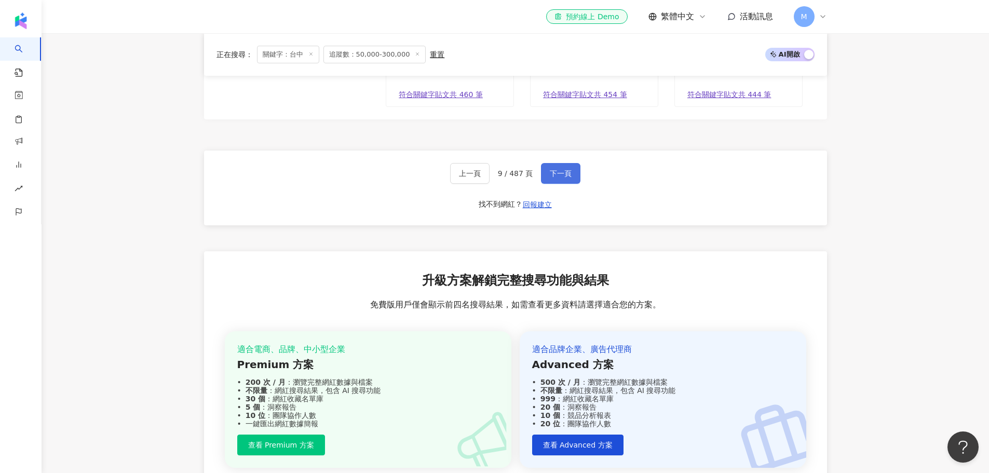
click at [570, 163] on button "下一頁" at bounding box center [560, 173] width 39 height 21
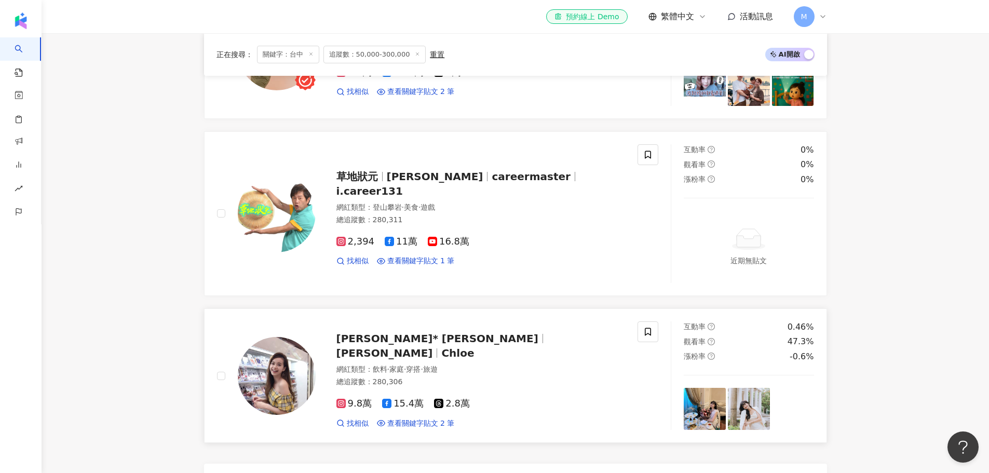
scroll to position [1793, 0]
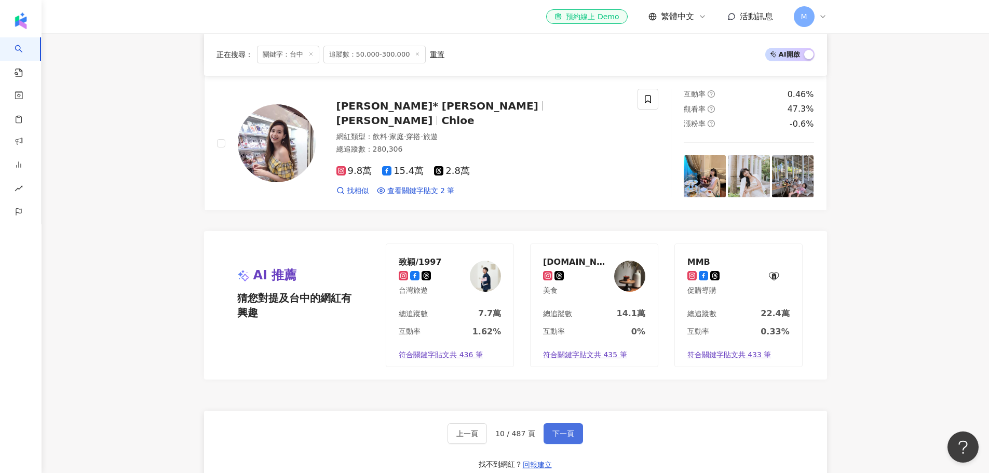
click at [554, 430] on span "下一頁" at bounding box center [563, 433] width 22 height 8
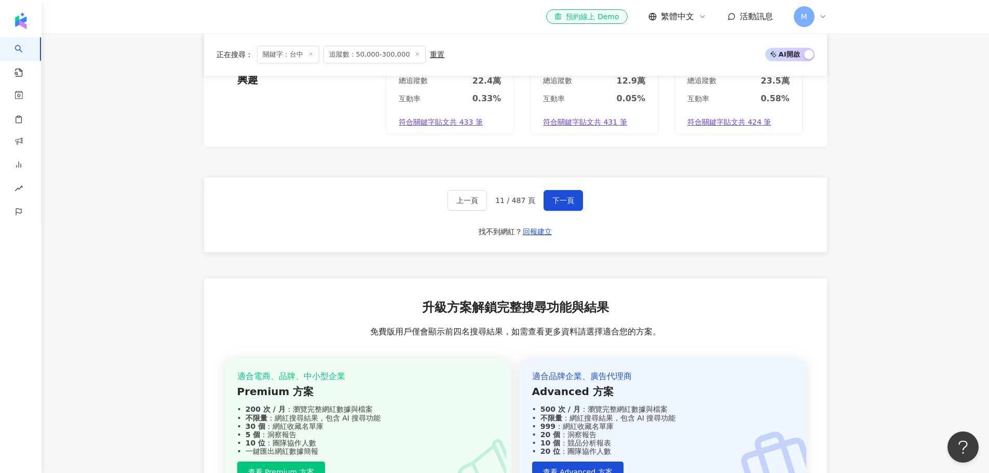
scroll to position [2007, 0]
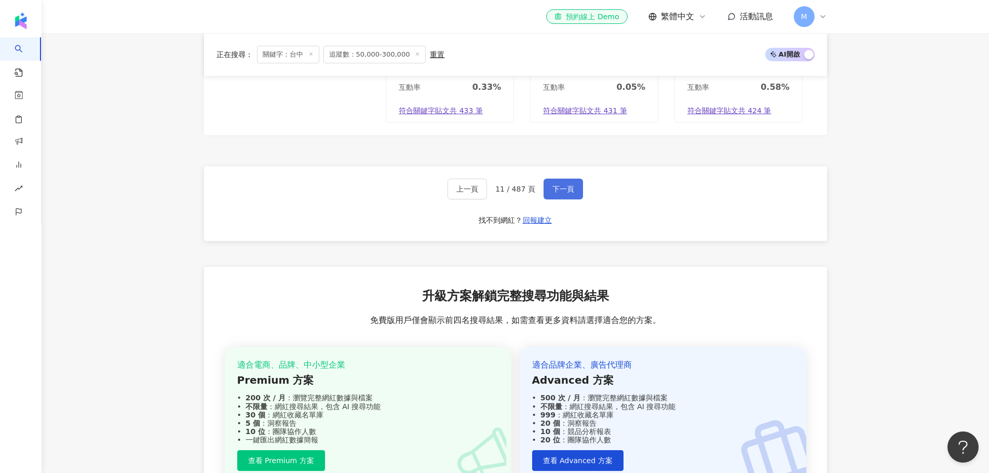
click at [567, 190] on span "下一頁" at bounding box center [563, 189] width 22 height 8
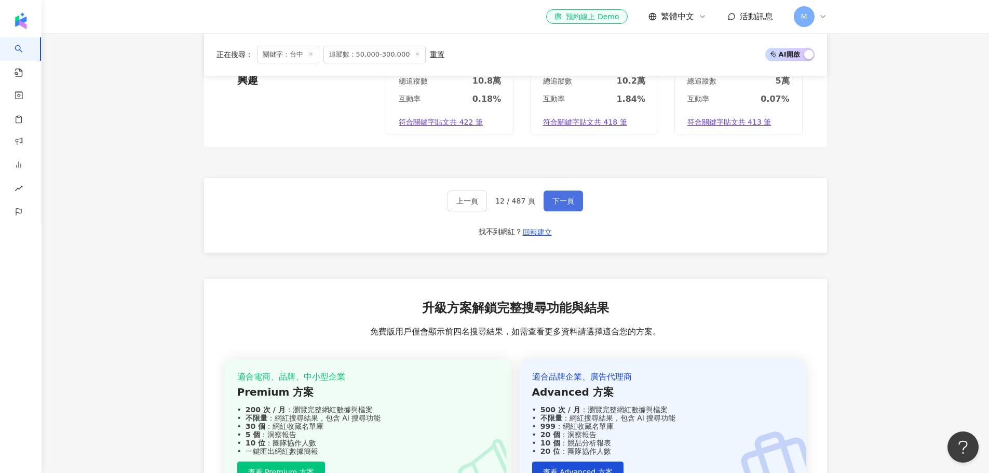
click at [556, 197] on span "下一頁" at bounding box center [563, 201] width 22 height 8
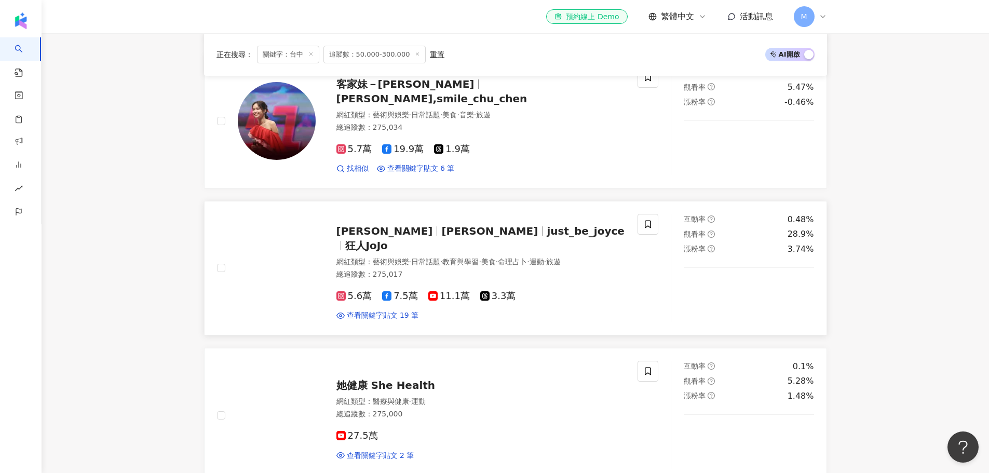
scroll to position [1522, 0]
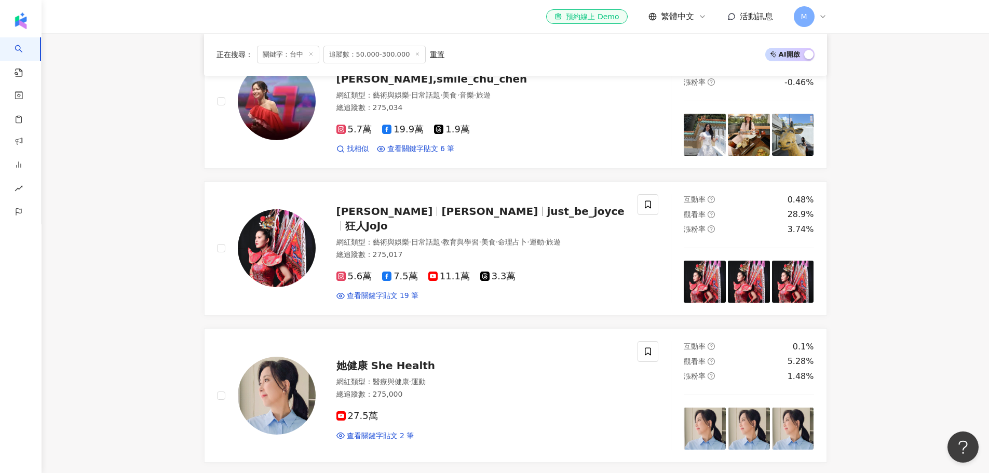
drag, startPoint x: 893, startPoint y: 230, endPoint x: 892, endPoint y: 201, distance: 29.1
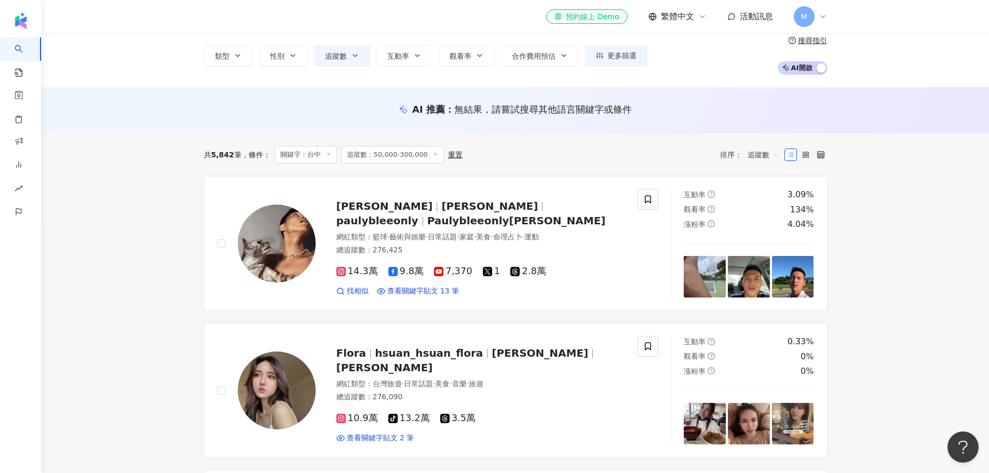
scroll to position [0, 0]
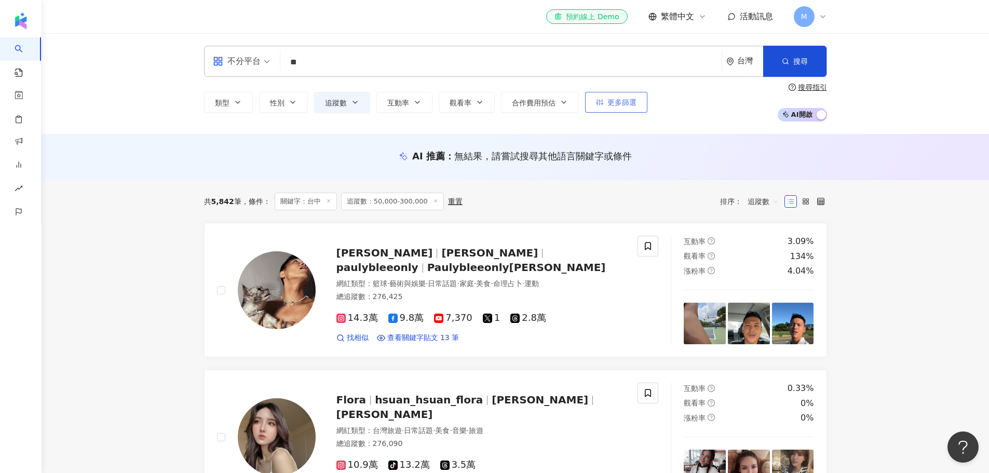
click at [625, 109] on button "更多篩選" at bounding box center [616, 102] width 62 height 21
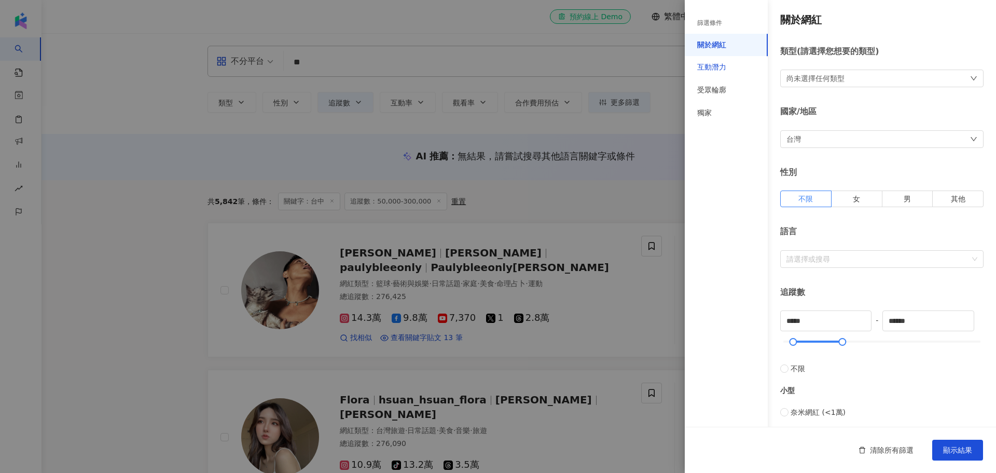
click at [719, 68] on div "互動潛力" at bounding box center [711, 67] width 29 height 10
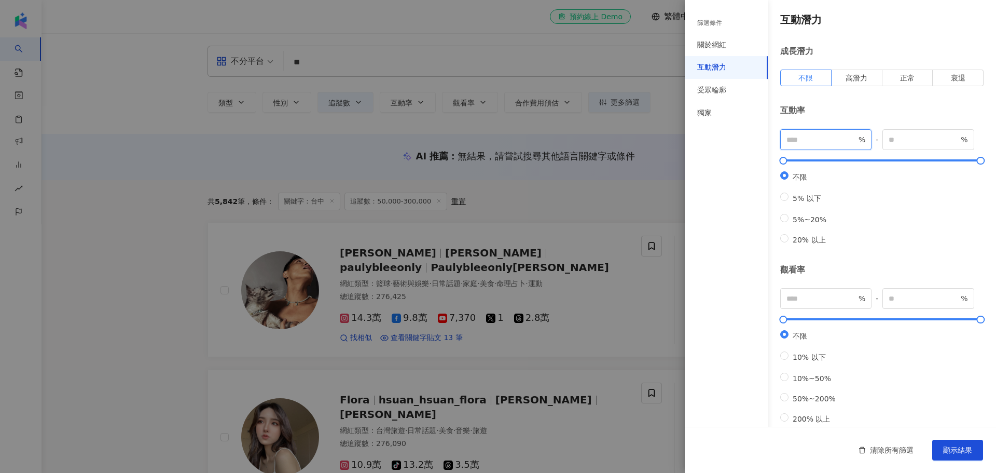
click at [818, 138] on input "number" at bounding box center [822, 139] width 70 height 11
type input "*"
click at [847, 135] on input "*" at bounding box center [822, 139] width 70 height 11
click at [961, 450] on span "顯示結果" at bounding box center [957, 450] width 29 height 8
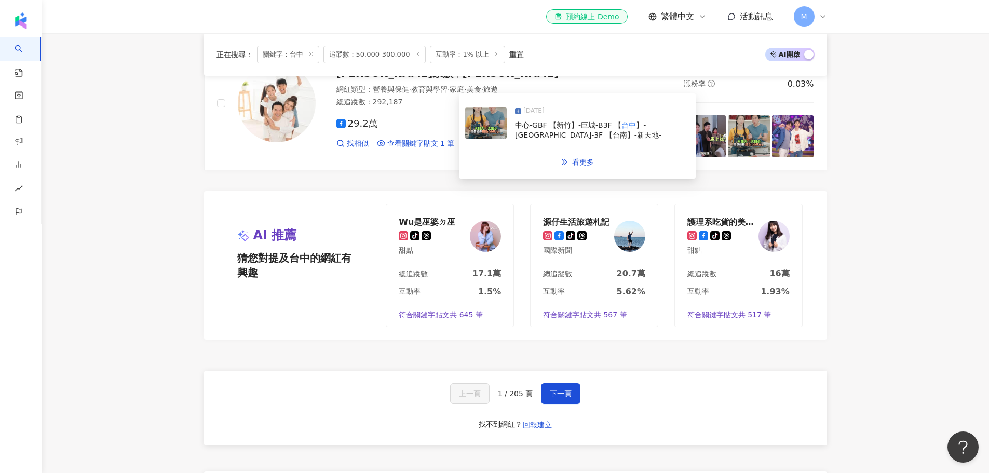
scroll to position [1937, 0]
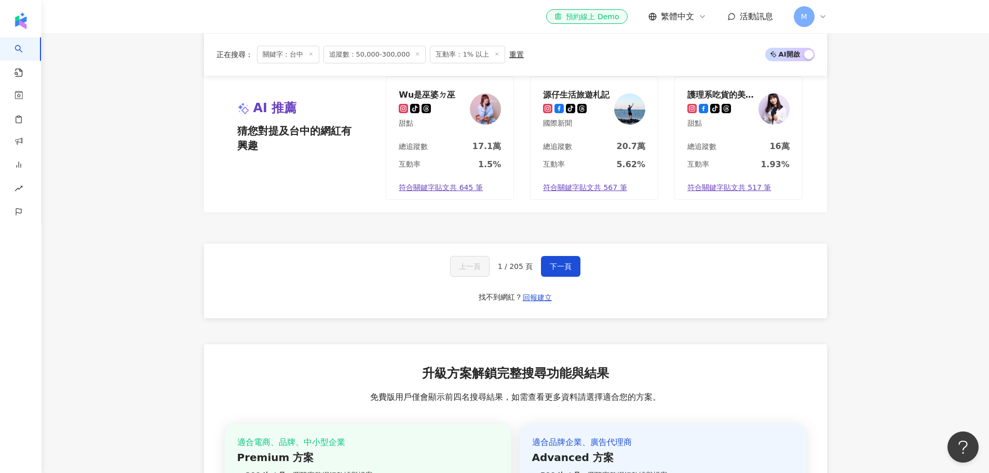
click at [566, 244] on div "上一頁 1 / 205 頁 下一頁 找不到網紅？ 回報建立" at bounding box center [515, 280] width 623 height 75
click at [566, 262] on span "下一頁" at bounding box center [561, 266] width 22 height 8
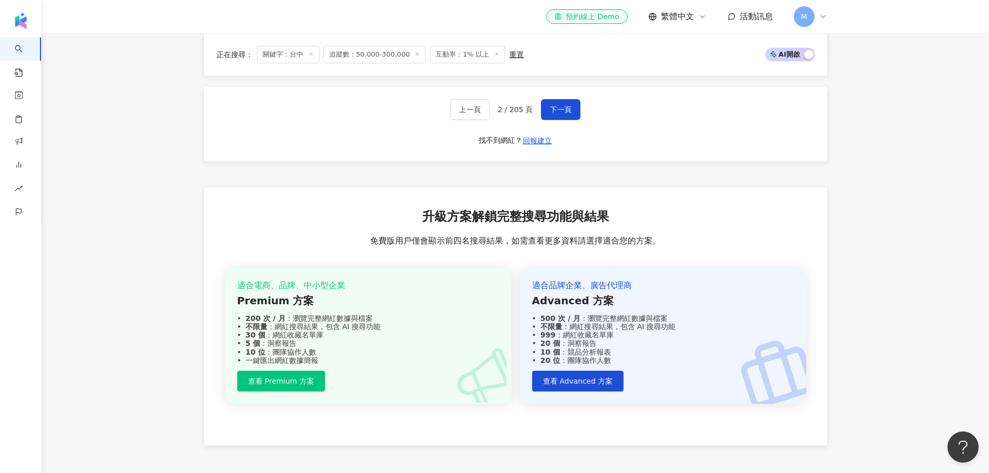
scroll to position [2042, 0]
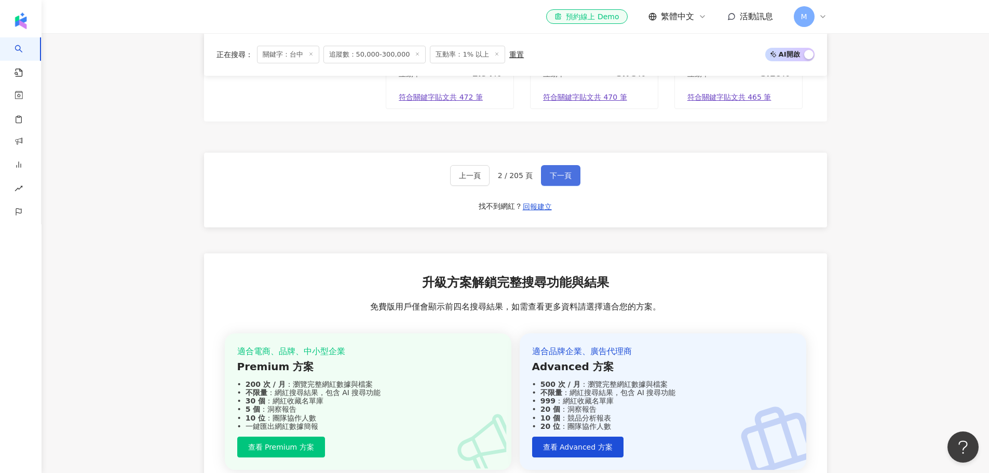
click at [567, 171] on span "下一頁" at bounding box center [561, 175] width 22 height 8
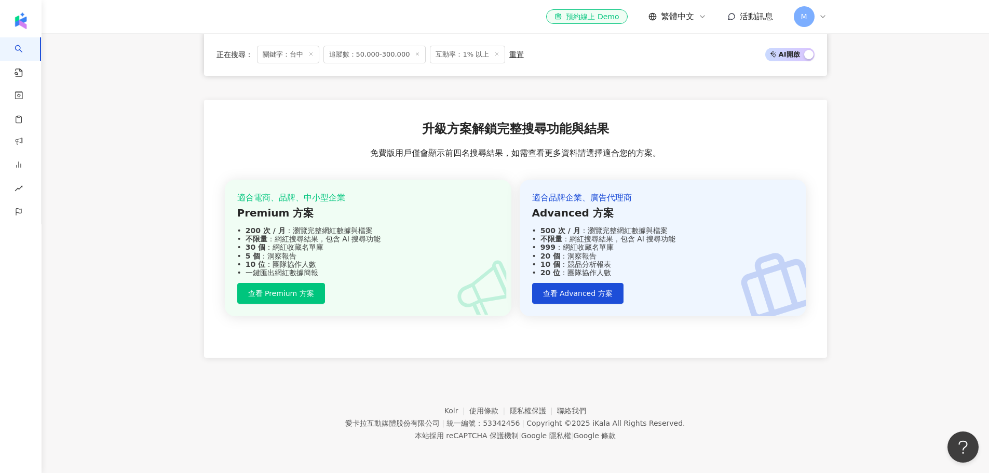
scroll to position [887, 0]
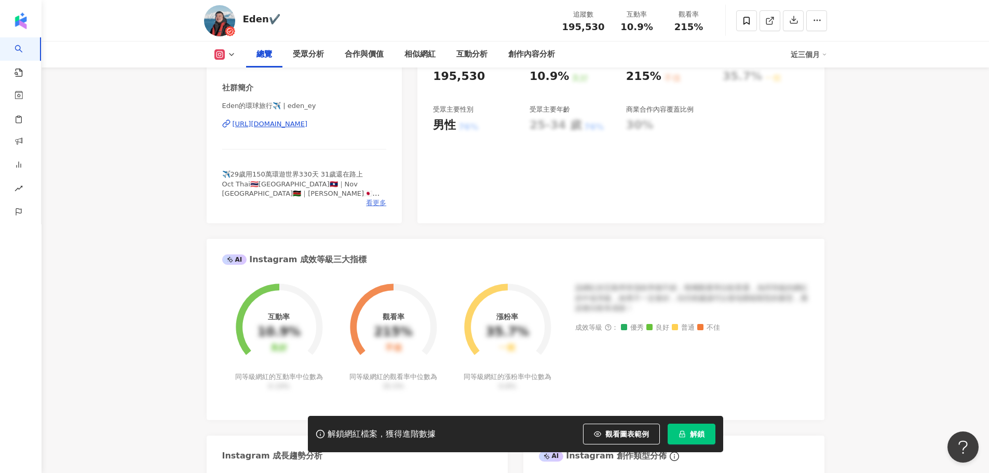
click at [373, 203] on span "看更多" at bounding box center [376, 202] width 20 height 9
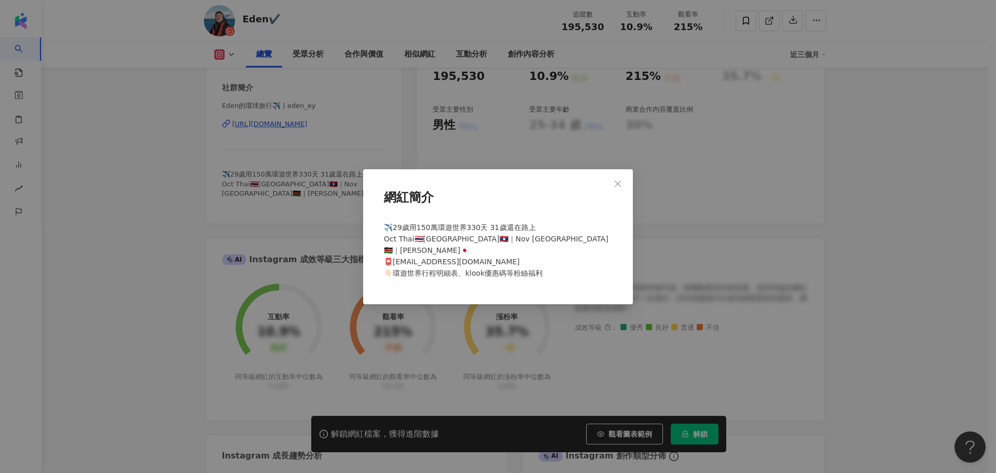
click at [244, 264] on div "網紅簡介 ✈️29歲用150萬環遊世界330天 31歲還在路上 Oct Thai🇹🇭Laos🇱🇦｜Nov Kenya🇰🇪｜Jan JP🇯🇵 📮fatfated…" at bounding box center [498, 236] width 996 height 473
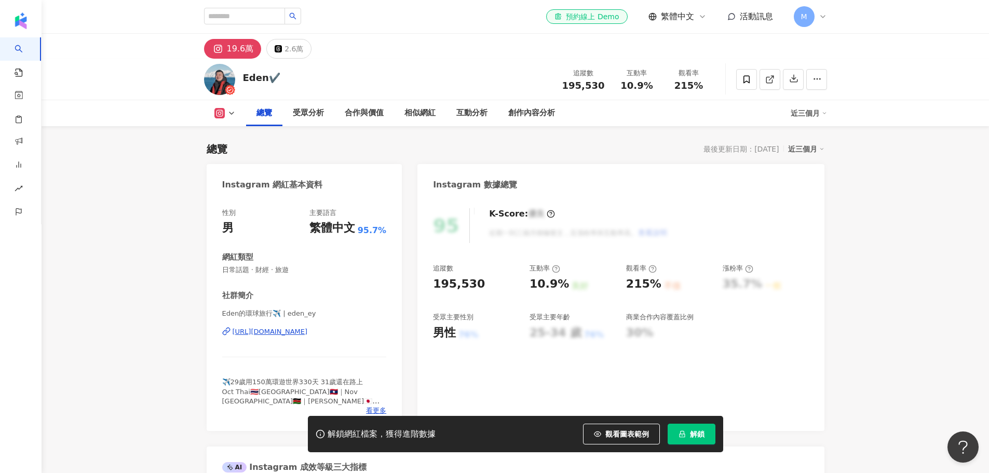
click at [295, 333] on div "https://www.instagram.com/eden_ey/" at bounding box center [269, 331] width 75 height 9
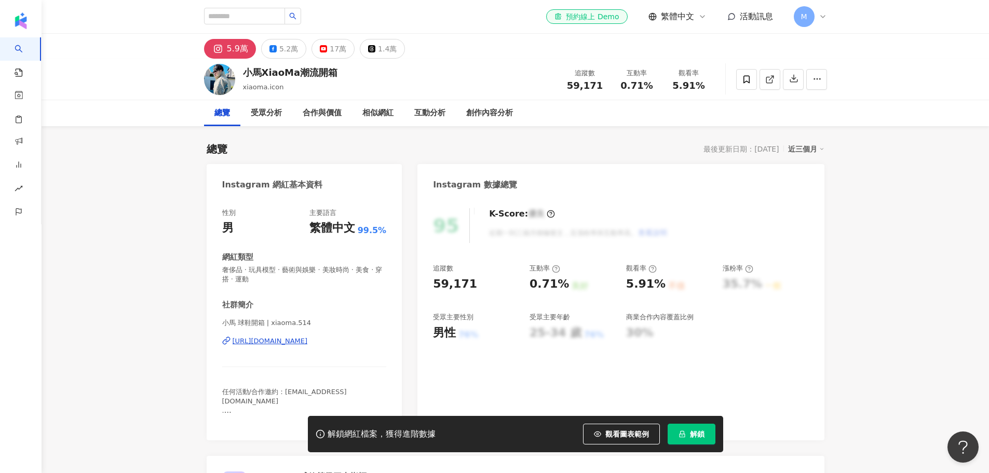
click at [294, 339] on div "https://www.instagram.com/xiaoma.514/" at bounding box center [269, 340] width 75 height 9
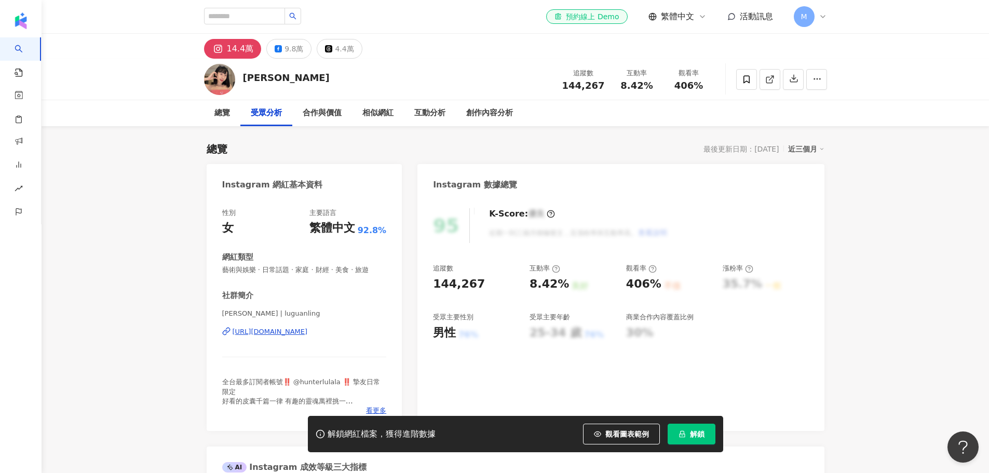
click at [308, 330] on div "https://www.instagram.com/luguanling/" at bounding box center [269, 331] width 75 height 9
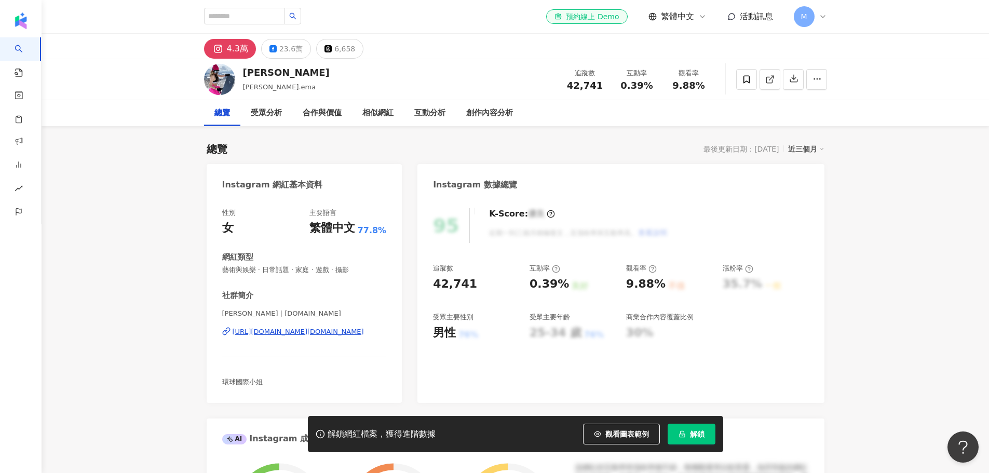
click at [303, 333] on div "https://www.instagram.com/hongya.space/" at bounding box center [297, 331] width 131 height 9
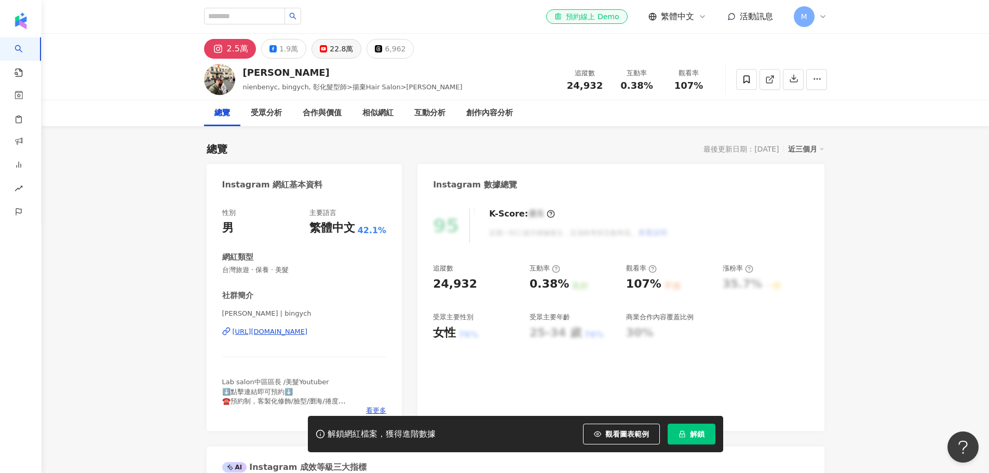
click at [330, 49] on div "22.8萬" at bounding box center [341, 49] width 23 height 15
click at [340, 47] on div "22.8萬" at bounding box center [341, 49] width 23 height 15
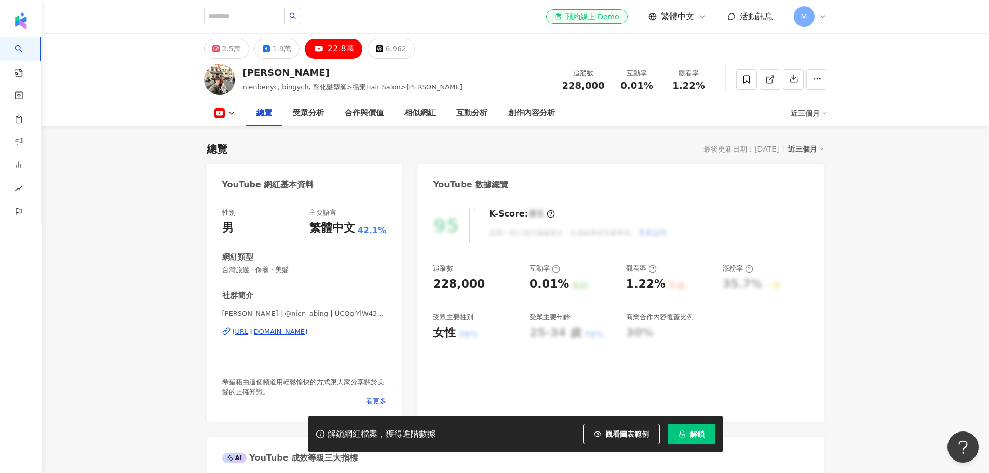
scroll to position [69, 0]
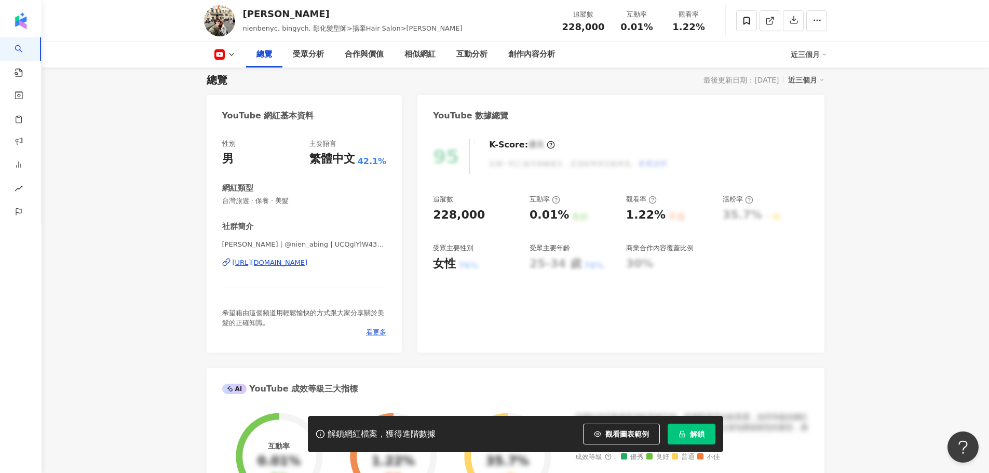
click at [296, 264] on div "https://www.youtube.com/channel/UCQglYlW4300JuX0rEozzuHA" at bounding box center [269, 262] width 75 height 9
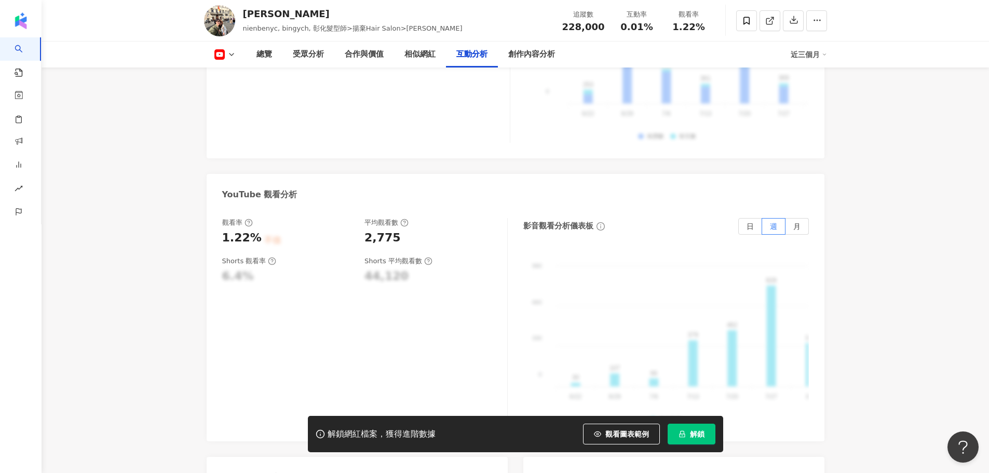
scroll to position [2007, 0]
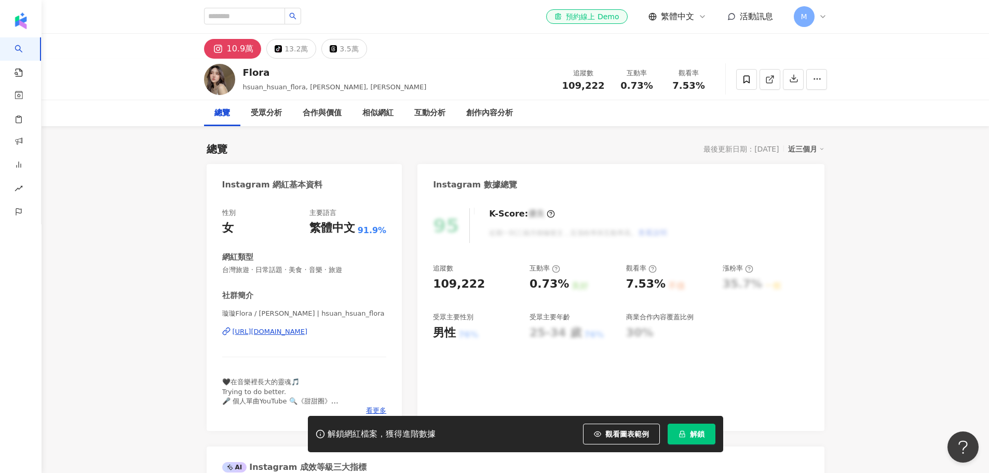
scroll to position [139, 0]
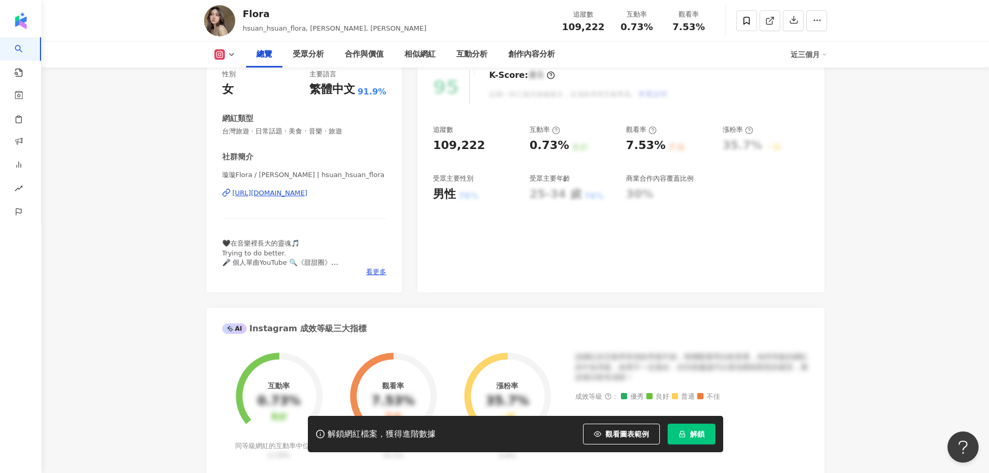
click at [291, 195] on div "[URL][DOMAIN_NAME]" at bounding box center [269, 192] width 75 height 9
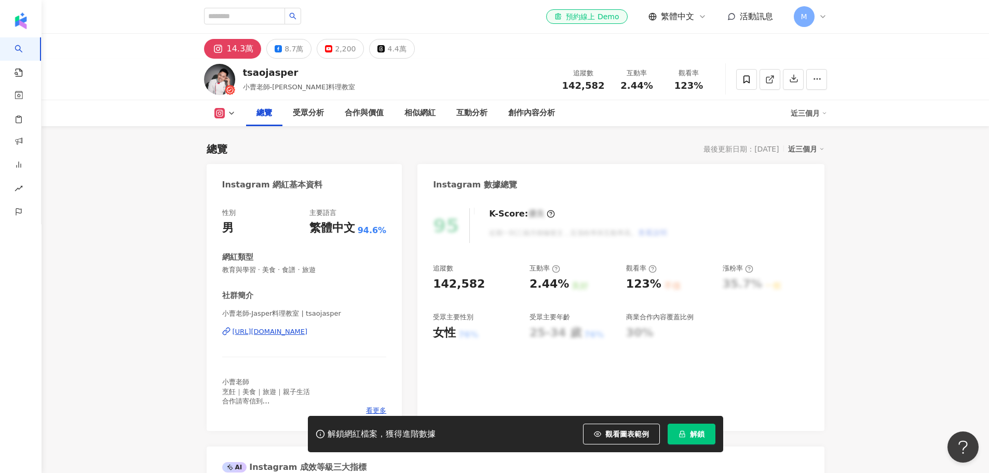
scroll to position [208, 0]
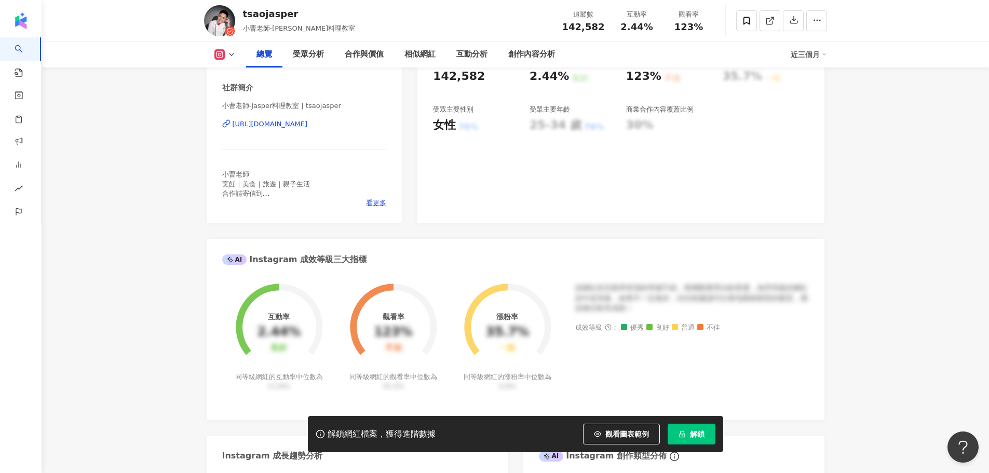
click at [308, 124] on div "https://www.instagram.com/tsaojasper/" at bounding box center [269, 123] width 75 height 9
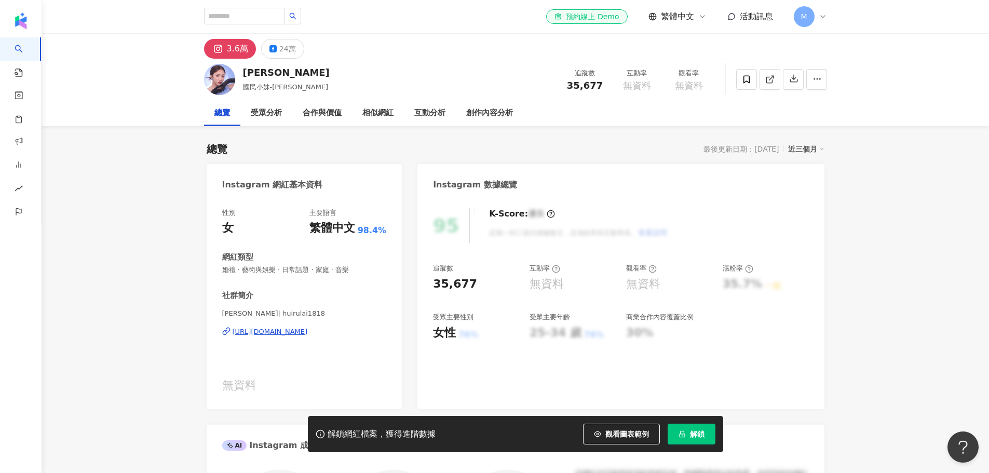
click at [297, 333] on div "[PERSON_NAME]| huirulai1818 [URL][DOMAIN_NAME]" at bounding box center [304, 339] width 164 height 61
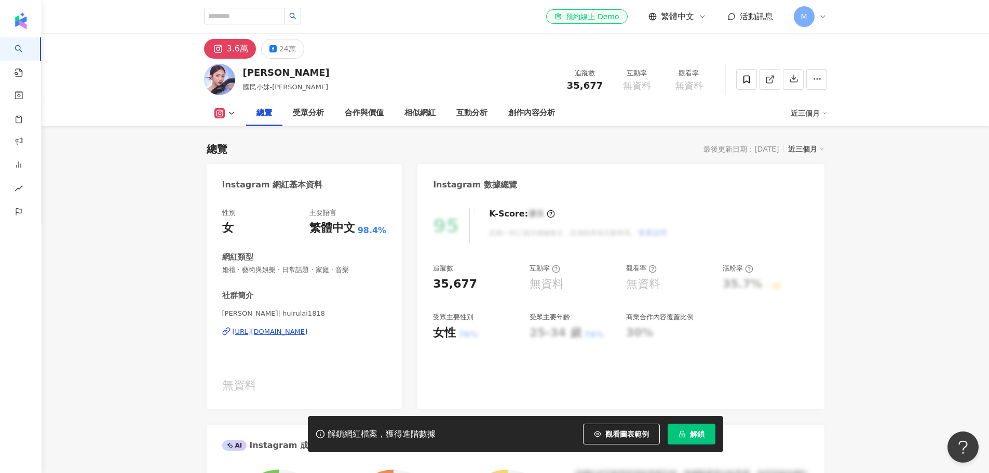
click at [308, 336] on div "[URL][DOMAIN_NAME]" at bounding box center [269, 331] width 75 height 9
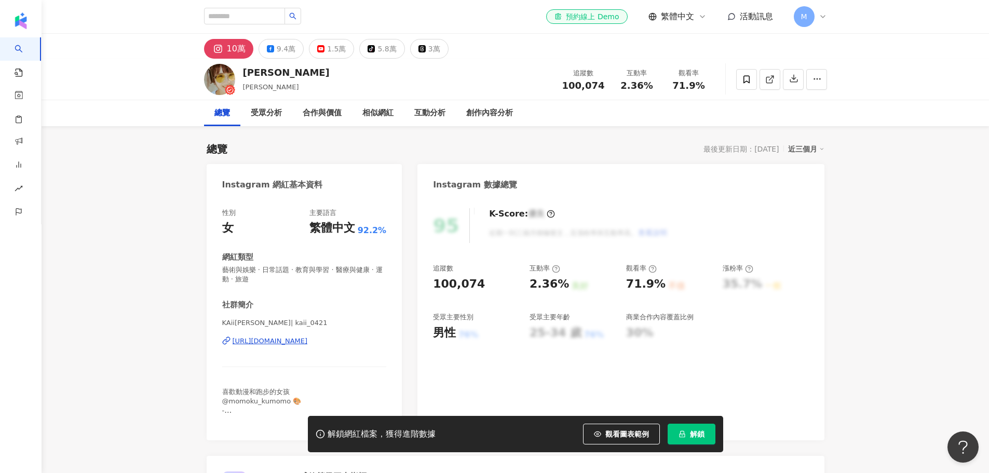
click at [302, 344] on div "https://www.instagram.com/kaii_0421/" at bounding box center [269, 340] width 75 height 9
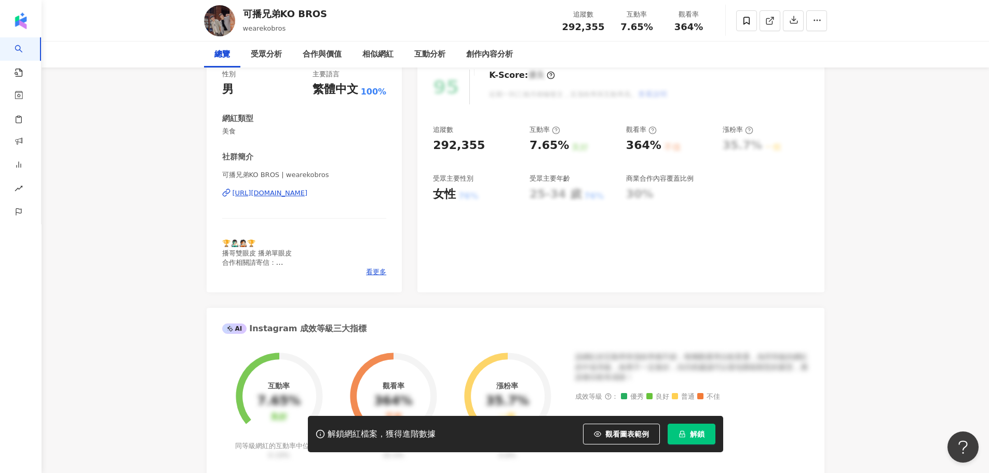
scroll to position [69, 0]
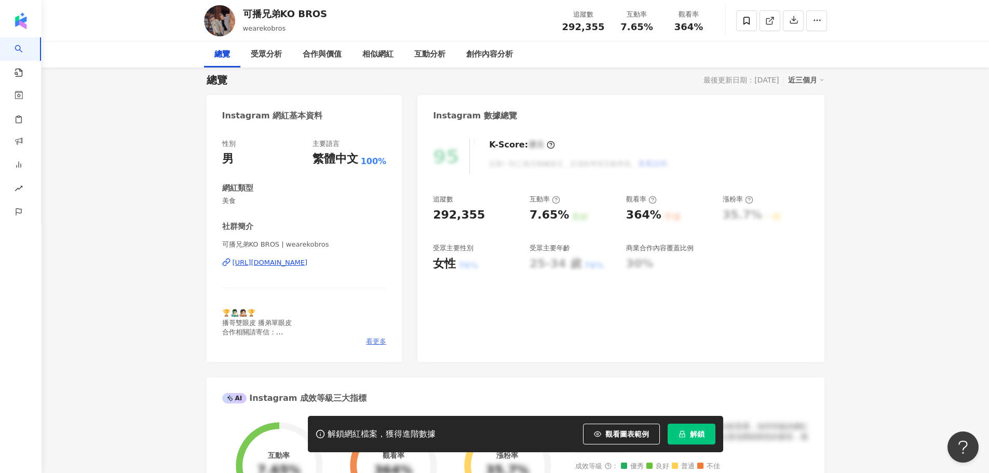
click at [372, 341] on span "看更多" at bounding box center [376, 341] width 20 height 9
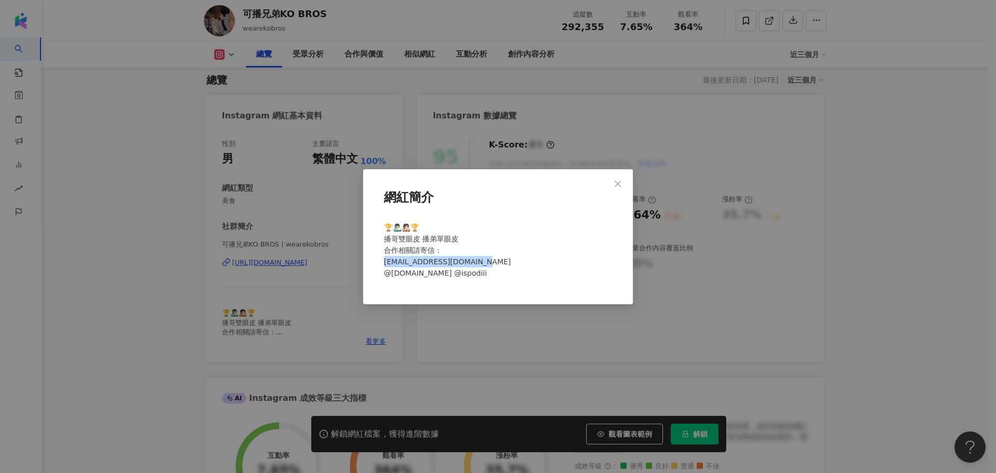
drag, startPoint x: 476, startPoint y: 262, endPoint x: 376, endPoint y: 264, distance: 100.7
click at [376, 264] on div "網紅簡介 🏆👨🏻‍🎤🧑🏻‍🎤🏆 播哥雙眼皮 播弟單眼皮 合作相關請寄信： wearekobros@pressplay.cc @pogo.kbz @ispodi…" at bounding box center [498, 236] width 270 height 135
copy span "ros@pressplay.cc @pogo.k"
click at [423, 238] on span "🏆👨🏻‍🎤🧑🏻‍🎤🏆 播哥雙眼皮 播弟單眼皮 合作相關請寄信： wearekobros@pressplay.cc @pogo.kbz @ispodiii" at bounding box center [447, 250] width 127 height 54
click at [305, 243] on div "網紅簡介 🏆👨🏻‍🎤🧑🏻‍🎤🏆 播哥雙眼皮 播弟單眼皮 合作相關請寄信： wearekobros@pressplay.cc @pogo.kbz @ispodi…" at bounding box center [498, 236] width 996 height 473
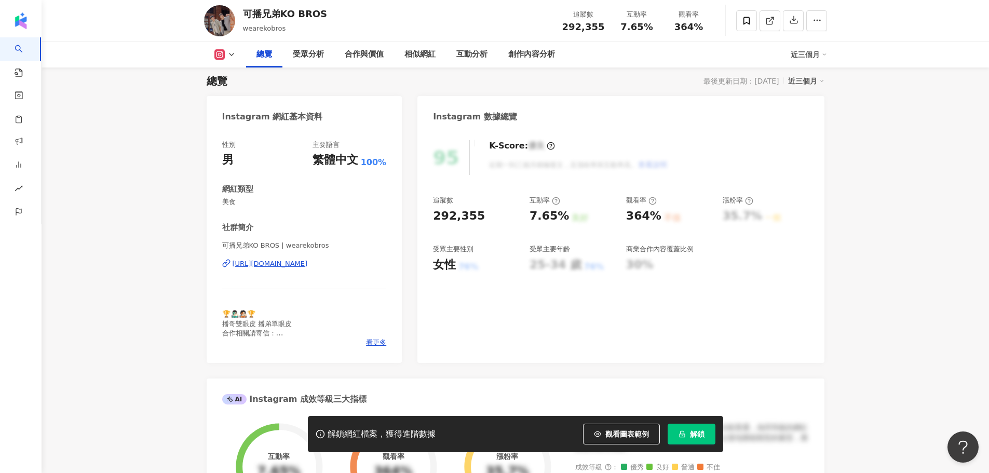
scroll to position [0, 0]
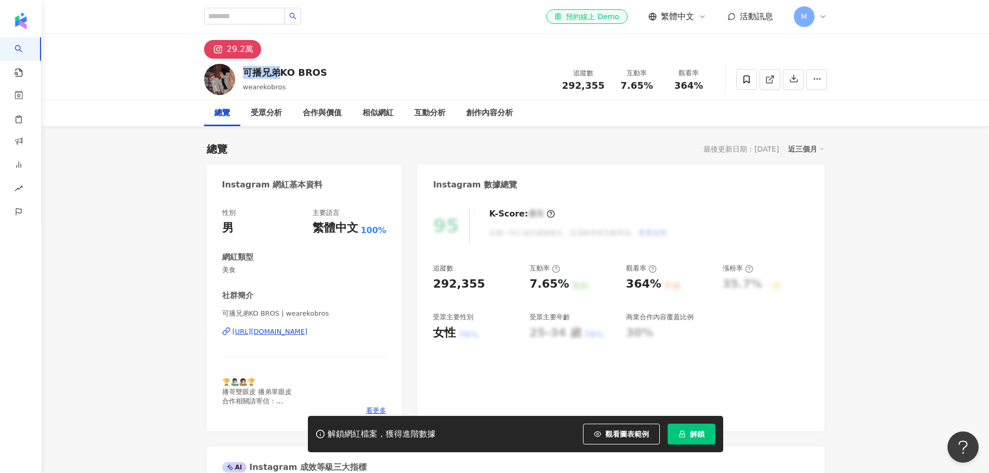
drag, startPoint x: 245, startPoint y: 75, endPoint x: 276, endPoint y: 73, distance: 30.7
click at [276, 73] on div "可播兄弟KO BROS" at bounding box center [285, 72] width 85 height 13
copy div "可播兄弟"
